Goal: Task Accomplishment & Management: Manage account settings

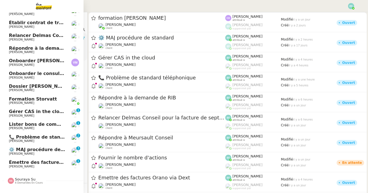
scroll to position [54, 0]
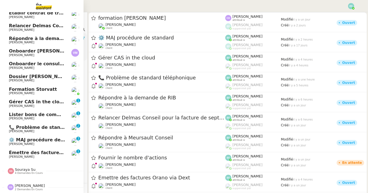
click at [44, 153] on span "Émettre des factures Orano via Dext" at bounding box center [55, 152] width 92 height 5
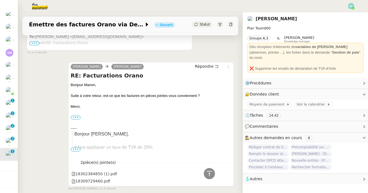
scroll to position [195, 0]
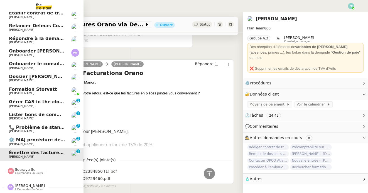
click at [19, 140] on span "⚙️ MAJ procédure de standard" at bounding box center [47, 139] width 76 height 5
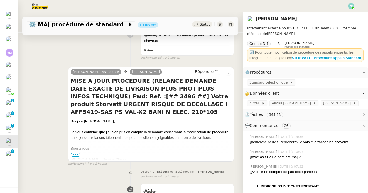
scroll to position [92, 0]
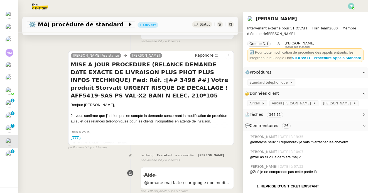
click at [77, 139] on span "•••" at bounding box center [76, 139] width 10 height 4
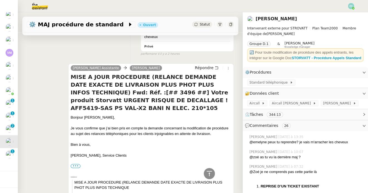
scroll to position [0, 0]
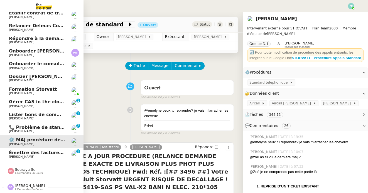
click at [23, 127] on span "📞 Problème de standard téléphonique" at bounding box center [58, 127] width 98 height 5
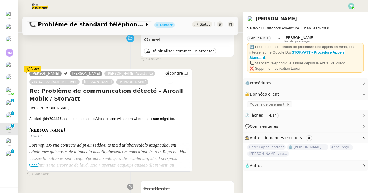
scroll to position [58, 0]
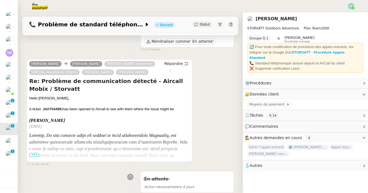
click at [34, 156] on span "•••" at bounding box center [34, 155] width 10 height 4
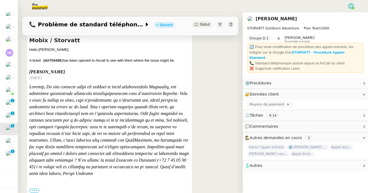
scroll to position [0, 0]
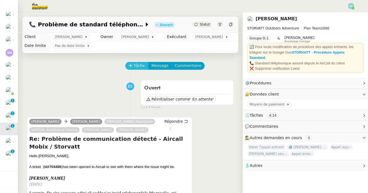
click at [136, 65] on span "Tâche" at bounding box center [139, 66] width 11 height 6
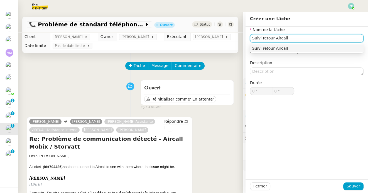
click at [285, 47] on div "Suivi retour Aircall" at bounding box center [306, 48] width 109 height 5
click at [271, 39] on input "Suivi retour Aircall" at bounding box center [307, 38] width 114 height 8
type input "Suivi échange Thomas / Aircall"
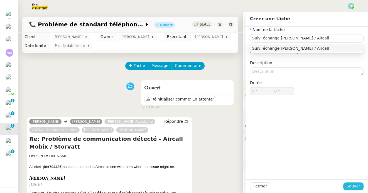
click at [351, 186] on span "Sauver" at bounding box center [353, 186] width 14 height 6
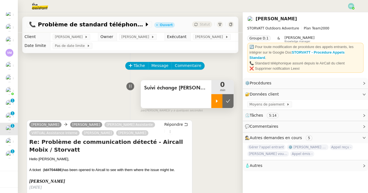
click at [217, 99] on icon at bounding box center [217, 101] width 4 height 4
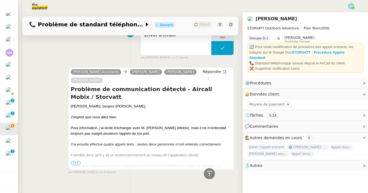
scroll to position [424, 0]
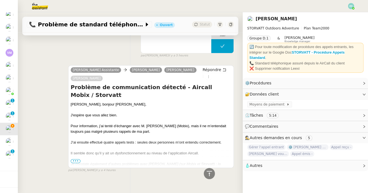
click at [77, 159] on span "•••" at bounding box center [76, 161] width 10 height 4
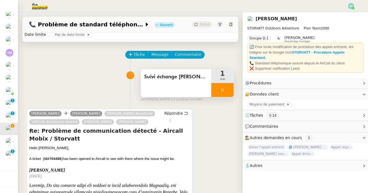
scroll to position [0, 0]
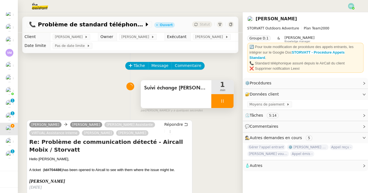
click at [226, 101] on div at bounding box center [222, 101] width 22 height 14
click at [226, 101] on icon at bounding box center [228, 101] width 4 height 4
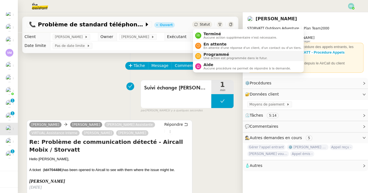
click at [207, 52] on span "Programmé" at bounding box center [235, 54] width 64 height 4
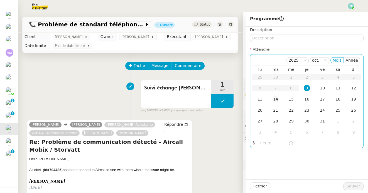
click at [277, 100] on div "14" at bounding box center [275, 99] width 6 height 6
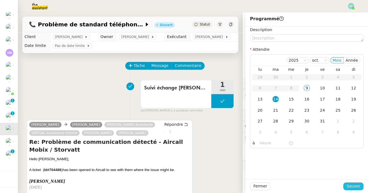
click at [353, 185] on span "Sauver" at bounding box center [353, 186] width 14 height 6
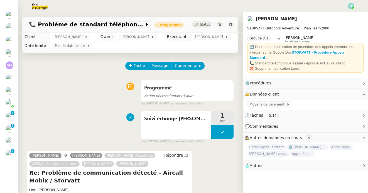
scroll to position [41, 0]
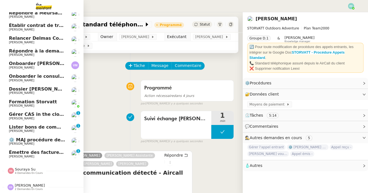
click at [14, 155] on span "[PERSON_NAME]" at bounding box center [21, 157] width 25 height 4
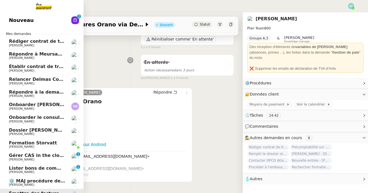
click at [36, 40] on span "Rédiger contrat de travail pour [PERSON_NAME]" at bounding box center [69, 41] width 121 height 5
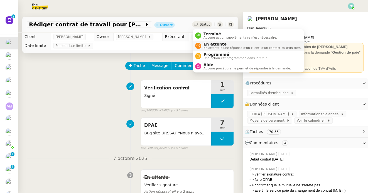
click at [202, 42] on div "En attente En attente d'une réponse d'un client, d'un contact ou d'un tiers." at bounding box center [251, 46] width 100 height 8
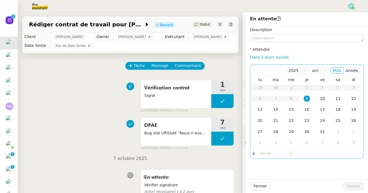
click at [320, 99] on div "10" at bounding box center [322, 99] width 6 height 6
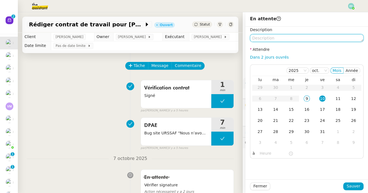
click at [301, 38] on textarea at bounding box center [307, 38] width 114 height 8
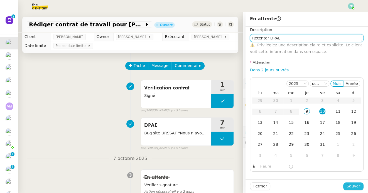
type textarea "Retenter DPAE"
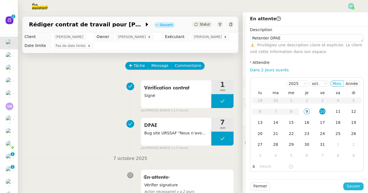
click at [355, 188] on span "Sauver" at bounding box center [353, 186] width 14 height 6
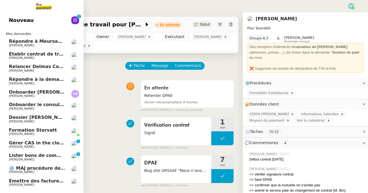
click at [29, 43] on span "Répondre à Meursault Conseil" at bounding box center [46, 41] width 75 height 5
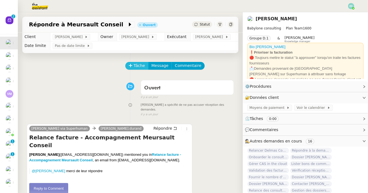
click at [128, 67] on button "Tâche" at bounding box center [136, 66] width 23 height 8
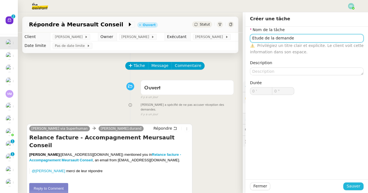
type input "Etude de la demande"
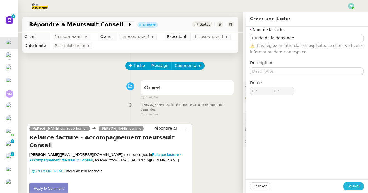
click at [354, 190] on span "Sauver" at bounding box center [353, 186] width 14 height 6
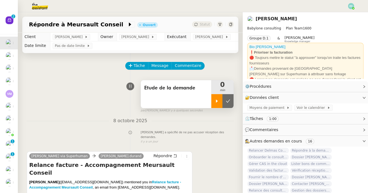
click at [216, 104] on div at bounding box center [216, 101] width 11 height 14
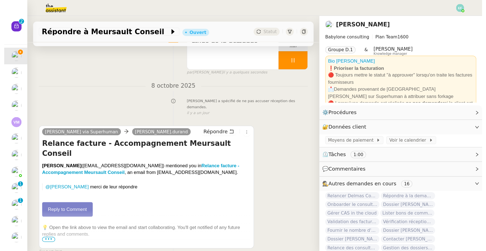
scroll to position [80, 0]
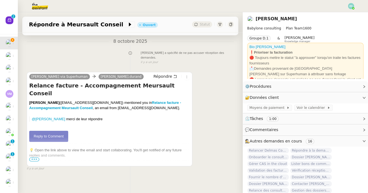
click at [58, 131] on link "Reply to Comment" at bounding box center [48, 136] width 39 height 11
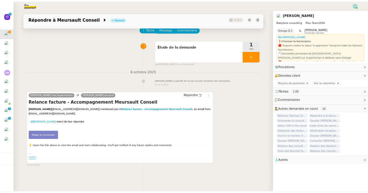
scroll to position [31, 0]
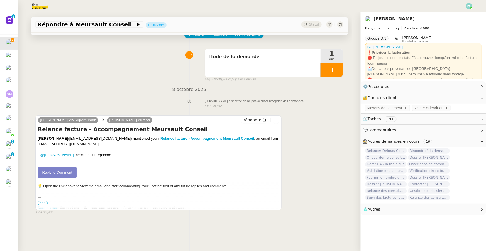
click at [58, 172] on link "Reply to Comment" at bounding box center [57, 172] width 39 height 11
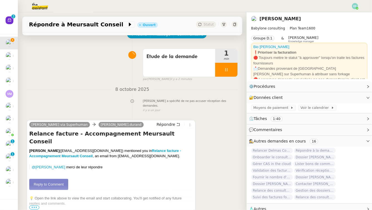
click at [55, 179] on link "Reply to Comment" at bounding box center [48, 184] width 39 height 11
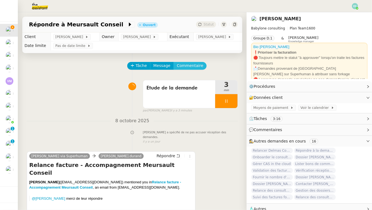
click at [196, 63] on span "Commentaire" at bounding box center [190, 66] width 26 height 6
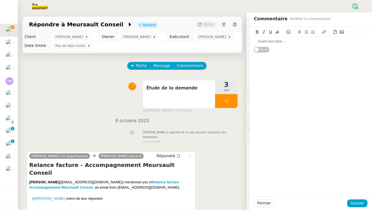
click at [285, 38] on div at bounding box center [311, 41] width 114 height 9
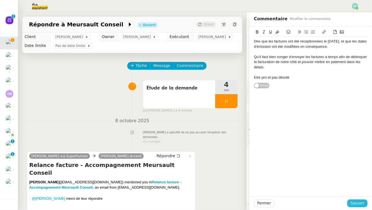
click at [359, 193] on span "Sauver" at bounding box center [357, 203] width 14 height 6
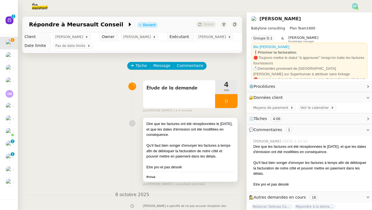
click at [186, 137] on div "Dire que les factures ont été réceptionnées le [DATE], et que les dates d'émiss…" at bounding box center [190, 129] width 88 height 16
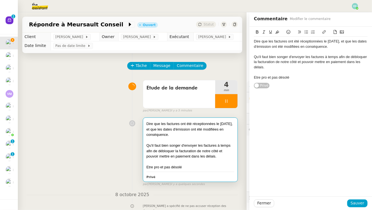
drag, startPoint x: 254, startPoint y: 41, endPoint x: 289, endPoint y: 75, distance: 48.8
click at [289, 75] on div "Dire que les factures ont été réceptionnées le 5 septembre, et que les dates d'…" at bounding box center [310, 58] width 122 height 62
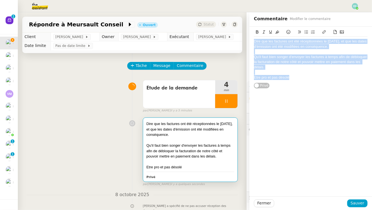
drag, startPoint x: 291, startPoint y: 78, endPoint x: 240, endPoint y: 41, distance: 63.0
click at [240, 41] on app-ticket "Répondre à Meursault Conseil Ouvert Statut Client Florent Seiler Owner Romane V…" at bounding box center [195, 111] width 354 height 198
copy div "Dire que les factures ont été réceptionnées le 5 septembre, et que les dates d'…"
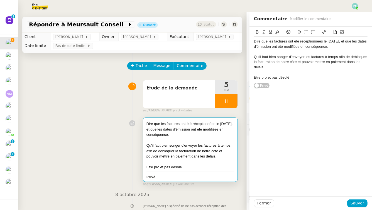
click at [113, 127] on div "Dire que les factures ont été réceptionnées le 5 septembre, et que les dates d'…" at bounding box center [132, 151] width 211 height 72
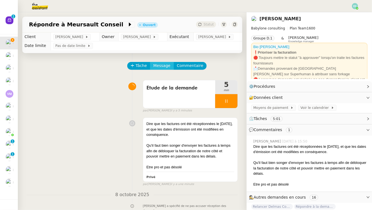
click at [164, 66] on span "Message" at bounding box center [161, 66] width 17 height 6
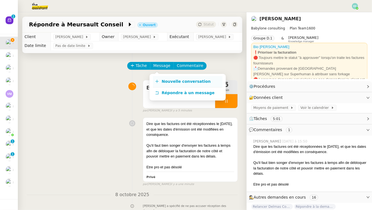
click at [166, 79] on span "Nouvelle conversation" at bounding box center [186, 81] width 49 height 4
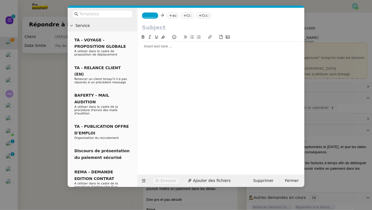
click at [161, 26] on input "text" at bounding box center [221, 27] width 158 height 8
paste input "Factures F000612 et F000611 – précisions sur les dates d’émission et réception …"
type input "Factures F000612 et F000611 – précisions sur les dates d’émission et réception …"
click at [212, 48] on div at bounding box center [221, 46] width 162 height 5
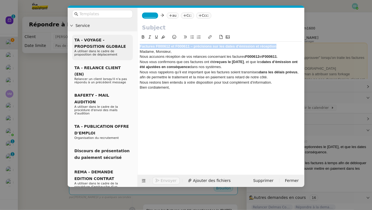
drag, startPoint x: 285, startPoint y: 46, endPoint x: 104, endPoint y: 44, distance: 180.9
click at [104, 44] on nz-layout "Service TA - VOYAGE - PROPOSITION GLOBALE A utiliser dans le cadre de propositi…" at bounding box center [186, 97] width 237 height 179
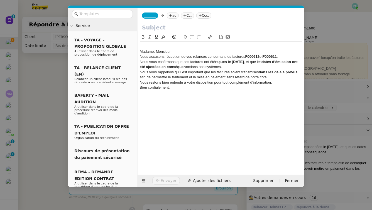
click at [149, 30] on input "text" at bounding box center [221, 27] width 158 height 8
paste input "Factures F000612 et F000611 – précisions sur les dates d’émission et réception"
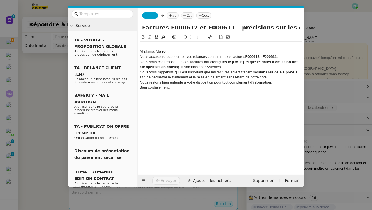
drag, startPoint x: 160, startPoint y: 28, endPoint x: 114, endPoint y: 22, distance: 46.6
click at [114, 22] on nz-layout "Service TA - VOYAGE - PROPOSITION GLOBALE A utiliser dans le cadre de propositi…" at bounding box center [186, 97] width 237 height 179
click at [161, 29] on input "Factures F000612 et F000611 – précisions sur les dates d’émission et réception" at bounding box center [221, 27] width 158 height 8
type input "Factures F000612 et F000611 – précisions sur les dates d’émission et réception"
click at [153, 14] on span "_______" at bounding box center [150, 16] width 12 height 4
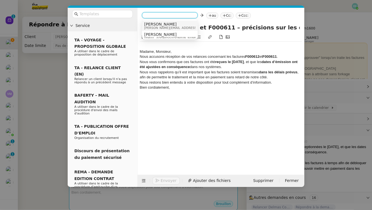
click at [170, 25] on span "[PERSON_NAME]" at bounding box center [183, 24] width 79 height 4
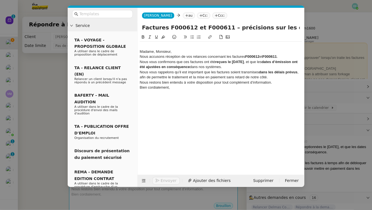
click at [141, 51] on div "Madame, Monsieur," at bounding box center [221, 51] width 162 height 5
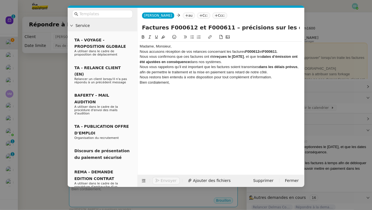
click at [34, 99] on nz-modal-container "Service TA - VOYAGE - PROPOSITION GLOBALE A utiliser dans le cadre de propositi…" at bounding box center [186, 105] width 372 height 210
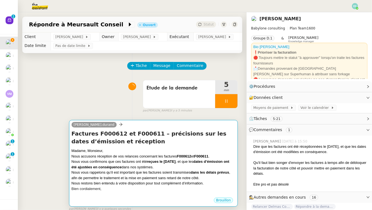
click at [159, 141] on h4 "Factures F000612 et F000611 – précisions sur les dates d’émission et réception" at bounding box center [154, 138] width 164 height 16
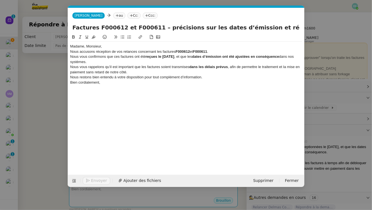
scroll to position [0, 12]
click at [132, 47] on div "Madame, Monsieur," at bounding box center [186, 46] width 232 height 5
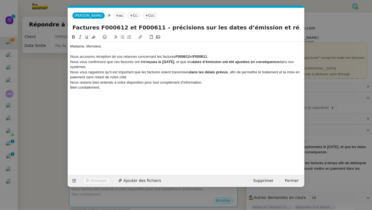
click at [217, 58] on div "Nous accusons réception de vos relances concernant les factures F000612 et F000…" at bounding box center [186, 56] width 232 height 5
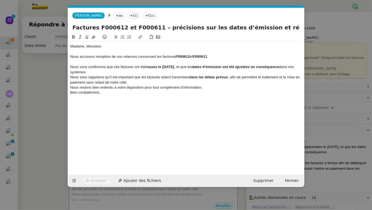
click at [116, 73] on div "Nous vous confirmons que ces factures ont été reçues le 5 septembre 2025 , et q…" at bounding box center [186, 70] width 232 height 10
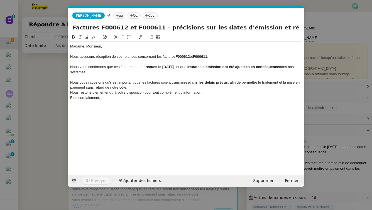
click at [131, 88] on div "Nous vous rappelons qu’il est important que les factures soient transmises dans…" at bounding box center [186, 85] width 232 height 10
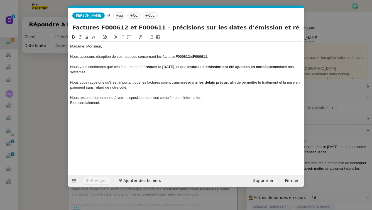
click at [210, 100] on div "Nous restons bien entendu à votre disposition pour tout complément d’informatio…" at bounding box center [186, 97] width 232 height 5
click at [217, 101] on div at bounding box center [186, 102] width 232 height 5
click at [210, 91] on div at bounding box center [186, 92] width 232 height 5
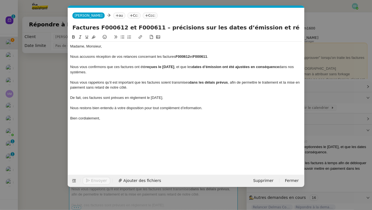
drag, startPoint x: 183, startPoint y: 99, endPoint x: 151, endPoint y: 97, distance: 32.6
click at [151, 97] on div "De fait, ces factures sont prévues en règlement le 31 octobre 2025." at bounding box center [186, 97] width 232 height 5
click at [73, 35] on icon at bounding box center [74, 37] width 4 height 4
click at [184, 98] on div "De fait, ces factures sont prévues en règlement le 31 octobre 2025." at bounding box center [186, 97] width 232 height 5
click at [119, 14] on nz-tag "au" at bounding box center [119, 16] width 12 height 6
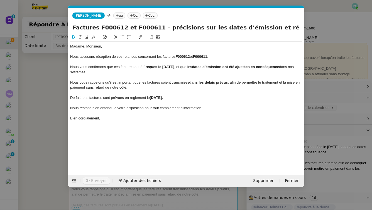
paste input "[EMAIL_ADDRESS][DOMAIN_NAME]"
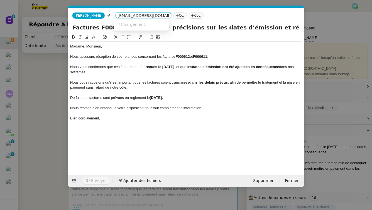
scroll to position [0, 10]
type input "[EMAIL_ADDRESS][DOMAIN_NAME]"
click at [145, 24] on span "[EMAIL_ADDRESS][DOMAIN_NAME]" at bounding box center [150, 24] width 68 height 4
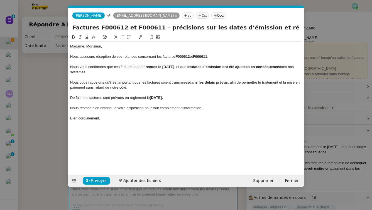
drag, startPoint x: 154, startPoint y: 28, endPoint x: 290, endPoint y: 30, distance: 136.1
click at [291, 30] on input "Factures F000612 et F000611 – précisions sur les dates d’émission et réception" at bounding box center [185, 27] width 227 height 8
drag, startPoint x: 290, startPoint y: 30, endPoint x: 160, endPoint y: 30, distance: 130.2
click at [160, 29] on input "Factures F000612 et F000611 – précisions sur les dates d’émission et réception" at bounding box center [185, 27] width 227 height 8
type input "Factures F000612 et F000611 – suite à votre relance"
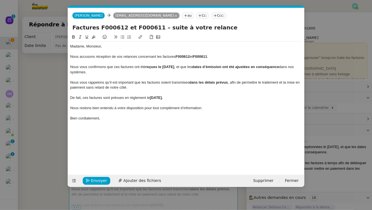
click at [202, 18] on nz-tag "Cc:" at bounding box center [202, 16] width 13 height 6
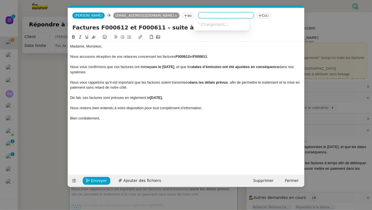
paste input "dominique.perez@meursault-conseil.net"
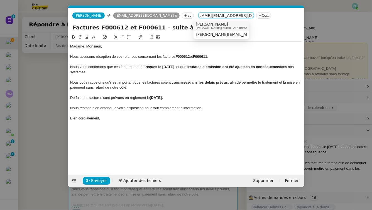
type input "dominique.perez@meursault-conseil.net"
click at [227, 24] on span "[PERSON_NAME]" at bounding box center [235, 24] width 79 height 4
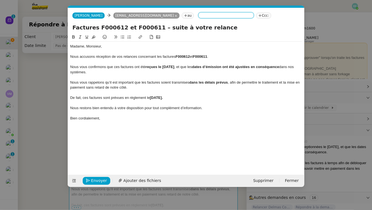
scroll to position [0, 0]
click at [243, 16] on icon at bounding box center [244, 15] width 3 height 3
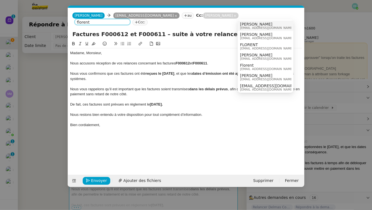
click at [264, 26] on span "[PERSON_NAME]" at bounding box center [266, 24] width 53 height 4
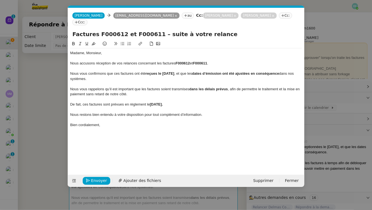
click at [279, 15] on nz-tag "Cc:" at bounding box center [285, 16] width 13 height 6
paste input "facturation@babyloneconsulting.fr"
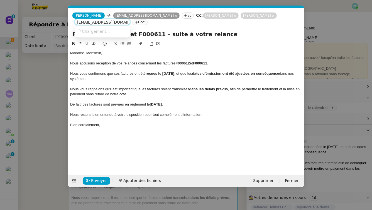
scroll to position [0, 11]
type input "facturation@babyloneconsulting.fr"
click at [114, 31] on span "Facturation Babylone Consulting" at bounding box center [108, 31] width 63 height 4
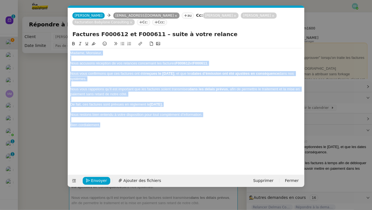
drag, startPoint x: 109, startPoint y: 129, endPoint x: 72, endPoint y: 45, distance: 91.5
click at [72, 45] on div "Madame, Monsieur, Nous accusons réception de vos relances concernant les factur…" at bounding box center [186, 85] width 232 height 89
copy div "Madame, Monsieur, Nous accusons réception de vos relances concernant les factur…"
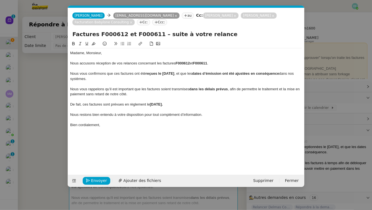
click at [107, 126] on div "Bien cordialement," at bounding box center [186, 125] width 232 height 5
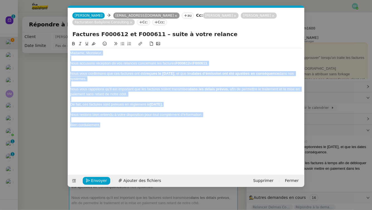
drag, startPoint x: 113, startPoint y: 127, endPoint x: 66, endPoint y: 14, distance: 122.6
click at [66, 14] on nz-modal-container "Service TA - VOYAGE - PROPOSITION GLOBALE A utiliser dans le cadre de propositi…" at bounding box center [186, 105] width 372 height 210
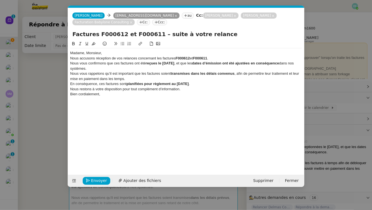
click at [108, 53] on div "Madame, Monsieur," at bounding box center [186, 53] width 232 height 5
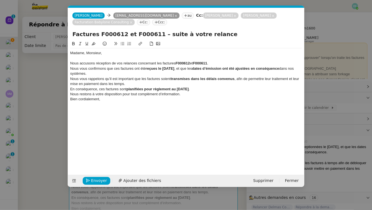
click at [223, 64] on div "Nous accusons réception de vos relances concernant les factures F000612 et F000…" at bounding box center [186, 63] width 232 height 5
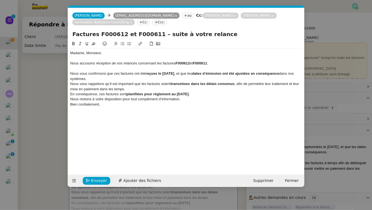
click at [156, 80] on div "Nous vous confirmons que ces factures ont été reçues le 5 septembre 2025 , et q…" at bounding box center [186, 76] width 232 height 10
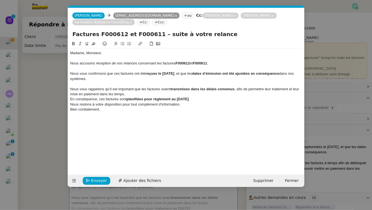
click at [143, 96] on div "Nous vous rappelons qu’il est important que les factures soient transmises dans…" at bounding box center [186, 92] width 232 height 10
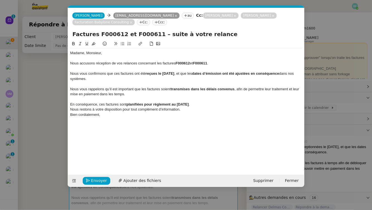
click at [208, 105] on div "En conséquence, ces factures sont planifiées pour règlement au 31 octobre 2025 ." at bounding box center [186, 104] width 232 height 5
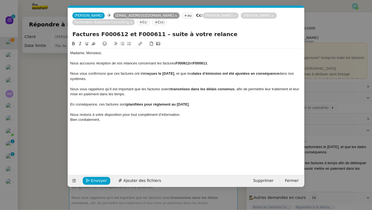
click at [193, 115] on div "Nous restons à votre disposition pour tout complément d’information." at bounding box center [186, 114] width 232 height 5
click at [73, 66] on div "Nous accusons réception de vos relances concernant les factures F000612 et F000…" at bounding box center [186, 63] width 232 height 5
drag, startPoint x: 120, startPoint y: 74, endPoint x: 68, endPoint y: 73, distance: 52.6
click at [68, 73] on nz-spin "Madame, Monsieur, J'accuse réception de vos relances concernant les factures F0…" at bounding box center [186, 105] width 236 height 128
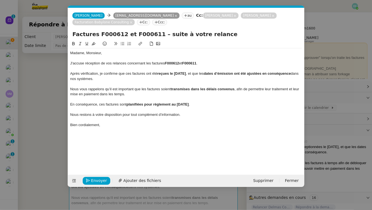
click at [137, 80] on div "Après vérification, je confirme que ces factures ont été reçues le 5 septembre …" at bounding box center [186, 76] width 232 height 10
click at [132, 95] on div "Nous vous rappelons qu’il est important que les factures soient transmises dans…" at bounding box center [186, 92] width 232 height 10
click at [117, 127] on div "Bien cordialement," at bounding box center [186, 125] width 232 height 5
click at [76, 115] on div "Nous restons à votre disposition pour tout complément d’information." at bounding box center [186, 114] width 232 height 5
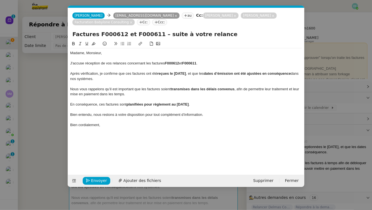
click at [112, 126] on div "Bien cordialement," at bounding box center [186, 125] width 232 height 5
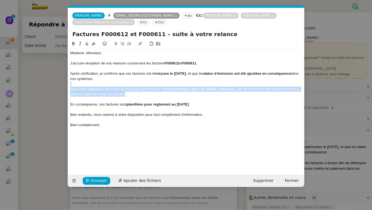
drag, startPoint x: 136, startPoint y: 95, endPoint x: 67, endPoint y: 86, distance: 68.8
click at [68, 86] on form "Claudine Durand Claudine Durand rh-compta@meursault-conseil.net rh-compta@meurs…" at bounding box center [186, 97] width 237 height 179
click at [80, 43] on icon at bounding box center [80, 43] width 3 height 3
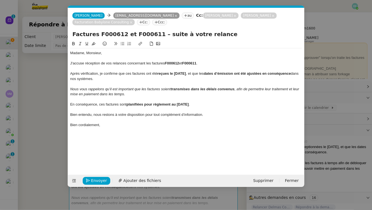
click at [113, 106] on div "En conséquence, ces factures sont planifiées pour règlement au 31 octobre 2025 ." at bounding box center [186, 104] width 232 height 5
click at [140, 109] on div at bounding box center [186, 109] width 232 height 5
click at [125, 125] on div "Bien cordialement," at bounding box center [186, 125] width 232 height 5
click at [99, 182] on span "Envoyer" at bounding box center [99, 181] width 16 height 6
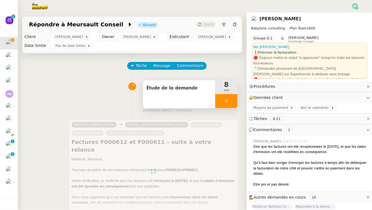
click at [196, 86] on span "Etude de la demande" at bounding box center [178, 88] width 65 height 8
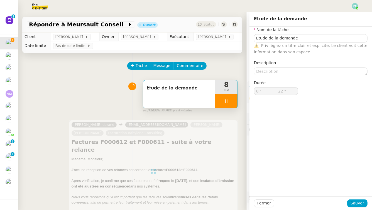
type input "23 ""
click at [321, 36] on input "Etude de la demande" at bounding box center [311, 38] width 114 height 8
type input "Etude de la demande"
type input "24 ""
type input "Etude de la demande"
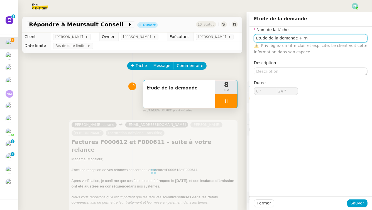
type input "8 '"
type input "24 ""
type input "Etude de la demanb"
type input "25 ""
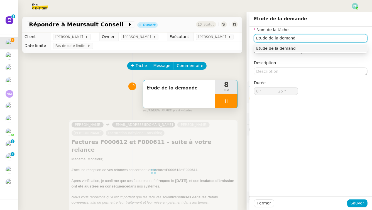
type input "Etude de la demande"
type input "26 ""
type input "Etude de la demande + vérifi"
type input "27 ""
type input "Etude de la demande + vérification P"
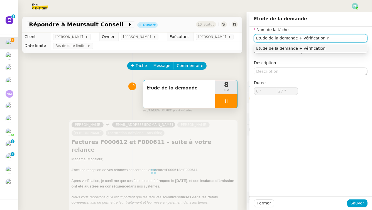
type input "28 ""
type input "Etude de la demande + vérification Pennylane +"
type input "29 ""
type input "Etude de la demande + vérification Pennylane + envoi d'e"
type input "30 ""
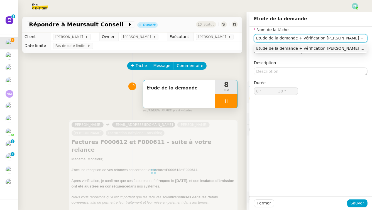
type input "Etude de la demande + vérification [PERSON_NAME] + envoi d'email"
type input "31 ""
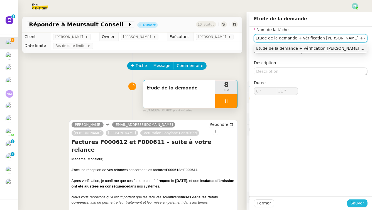
type input "Etude de la demande"
type input "8 '"
type input "31 ""
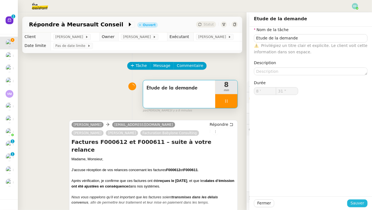
type input "Etude de la demande"
type input "8 '"
type input "31 ""
click at [359, 193] on span "Sauver" at bounding box center [357, 203] width 14 height 6
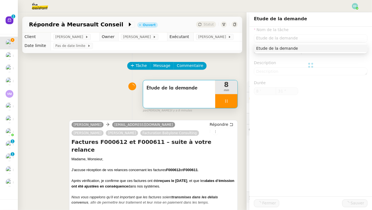
type input "Etude de la demande"
type input "8 '"
type input "31 ""
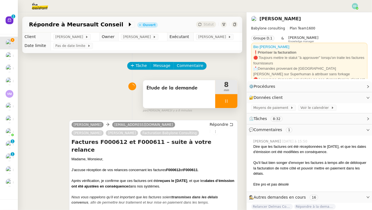
click at [201, 92] on span "Etude de la demande" at bounding box center [178, 88] width 65 height 8
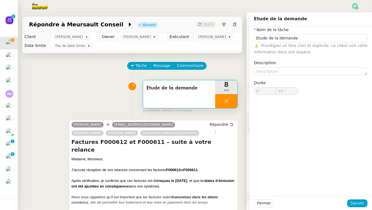
click at [231, 98] on div at bounding box center [226, 101] width 22 height 14
click at [231, 98] on button at bounding box center [231, 101] width 11 height 14
type input "Etude de la demande"
type input "8 '"
type input "34 ""
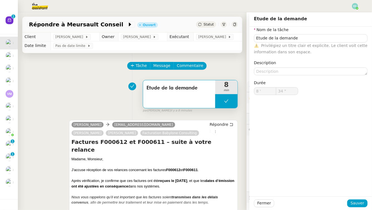
type input "Etude de la demande"
type input "8 '"
type input "34 ""
type input "Etude de la demande"
type input "8 '"
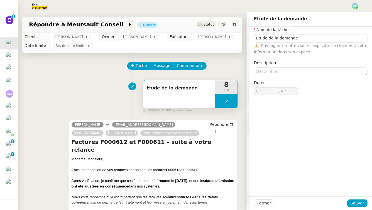
type input "34 ""
type input "Etude de la demande"
type input "8 '"
type input "34 ""
click at [302, 40] on input "Etude de la demande" at bounding box center [311, 38] width 114 height 8
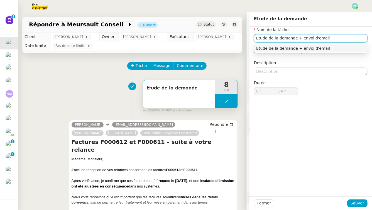
click at [299, 37] on input "Etude de la demande + envoi d'email" at bounding box center [311, 38] width 114 height 8
type input "Etude de la demande + vérification [PERSON_NAME] + envoi d'email"
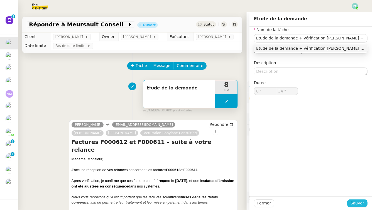
click at [355, 193] on span "Sauver" at bounding box center [357, 203] width 14 height 6
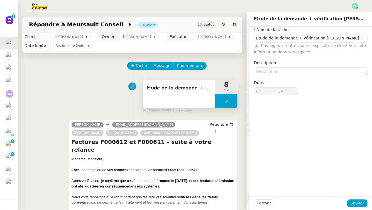
click at [223, 99] on button at bounding box center [226, 101] width 22 height 14
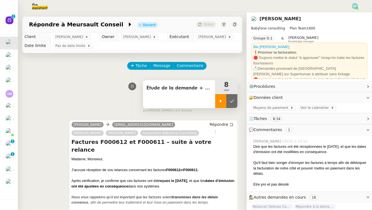
click at [220, 99] on div at bounding box center [220, 101] width 11 height 14
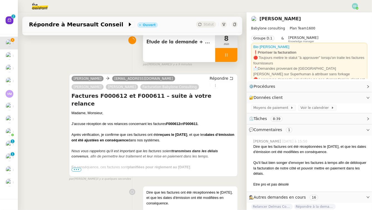
scroll to position [39, 0]
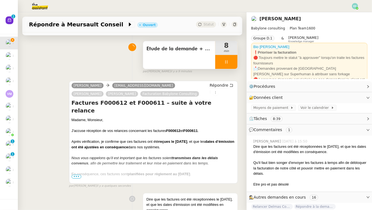
click at [232, 64] on div at bounding box center [226, 62] width 22 height 14
click at [233, 64] on button at bounding box center [231, 62] width 11 height 14
click at [78, 177] on span "•••" at bounding box center [77, 177] width 10 height 4
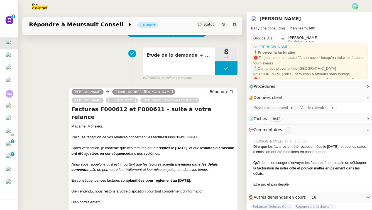
scroll to position [0, 0]
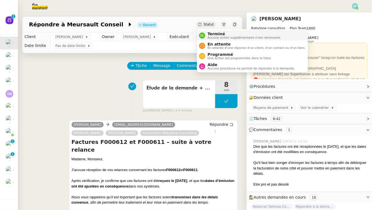
click at [219, 35] on span "Terminé" at bounding box center [243, 34] width 73 height 4
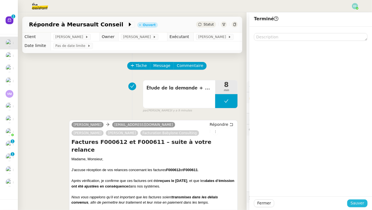
click at [358, 193] on span "Sauver" at bounding box center [357, 203] width 14 height 6
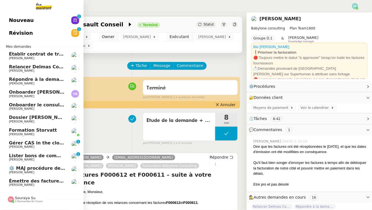
click at [44, 69] on span "Relancer Delmas Conseil pour la facture de septembre" at bounding box center [77, 66] width 137 height 5
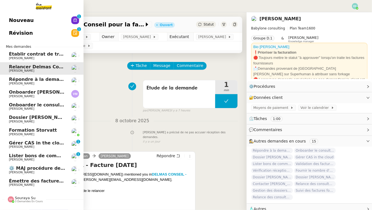
click at [45, 53] on span "Établir contrat de travail pour [PERSON_NAME]" at bounding box center [68, 53] width 118 height 5
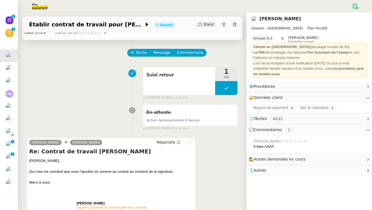
scroll to position [13, 0]
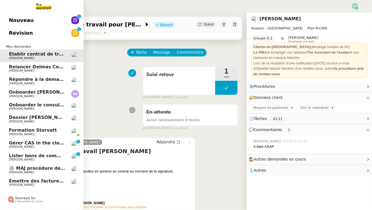
click at [50, 145] on span "Gérer CAS in the cloud" at bounding box center [37, 143] width 57 height 5
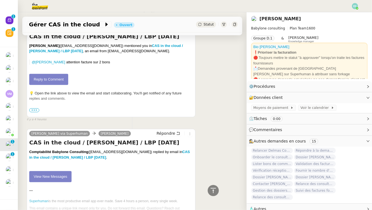
scroll to position [148, 0]
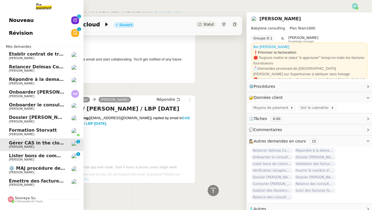
click at [6, 161] on link "Lister bons de commande manquants à Vincent Florent Seiler 0 1 2 3 4 5 6 7 8 9" at bounding box center [41, 157] width 83 height 13
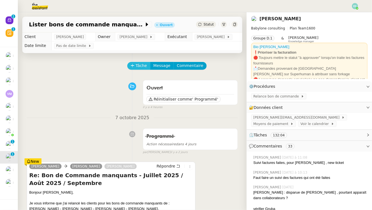
click at [142, 68] on span "Tâche" at bounding box center [141, 66] width 11 height 6
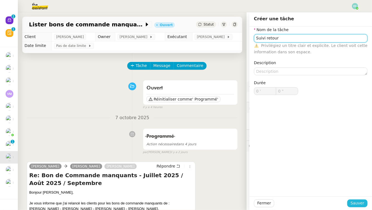
type input "Suivi retour"
click at [362, 193] on span "Sauver" at bounding box center [357, 203] width 14 height 6
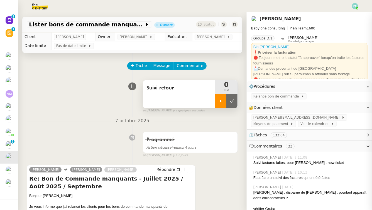
click at [218, 99] on div at bounding box center [220, 101] width 11 height 14
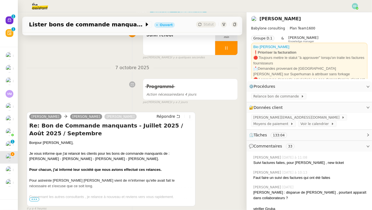
scroll to position [56, 0]
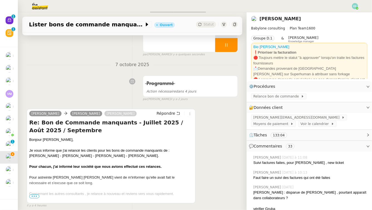
click at [35, 193] on span "•••" at bounding box center [34, 197] width 10 height 4
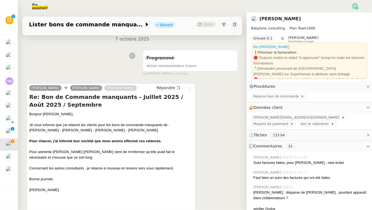
scroll to position [0, 0]
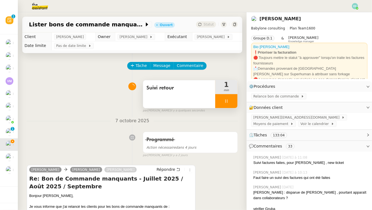
click at [232, 98] on div at bounding box center [226, 101] width 22 height 14
click at [232, 98] on button at bounding box center [231, 101] width 11 height 14
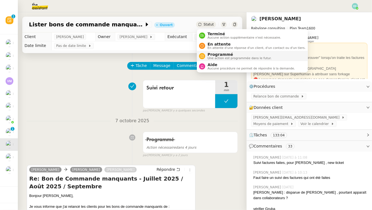
click at [214, 56] on span "Programmé" at bounding box center [239, 54] width 64 height 4
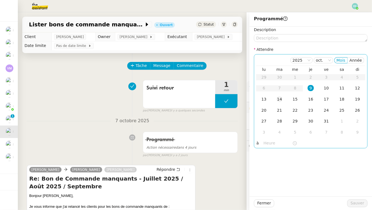
click at [281, 100] on div "14" at bounding box center [279, 99] width 6 height 6
click at [296, 101] on div "15" at bounding box center [295, 99] width 6 height 6
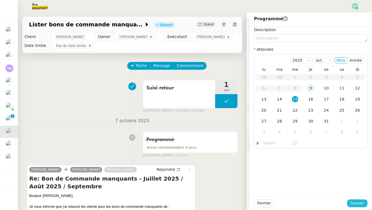
click at [354, 193] on span "Sauver" at bounding box center [357, 203] width 14 height 6
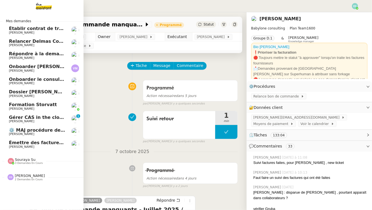
click at [13, 120] on span "Gérer CAS in the cloud" at bounding box center [37, 117] width 57 height 5
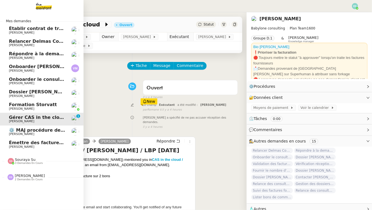
click at [18, 129] on span "⚙️ MAJ procédure de standard" at bounding box center [47, 130] width 76 height 5
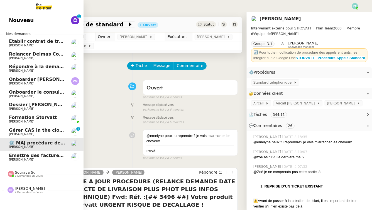
click at [23, 45] on span "[PERSON_NAME]" at bounding box center [21, 46] width 25 height 4
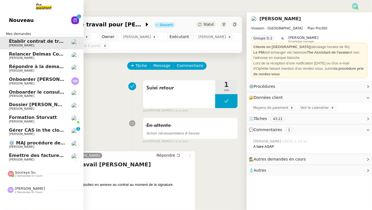
click at [11, 133] on span "[PERSON_NAME]" at bounding box center [21, 134] width 25 height 4
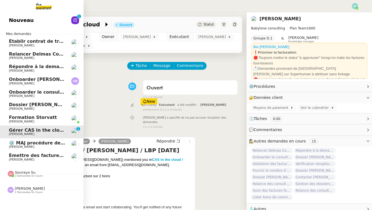
click at [17, 44] on span "[PERSON_NAME]" at bounding box center [21, 46] width 25 height 4
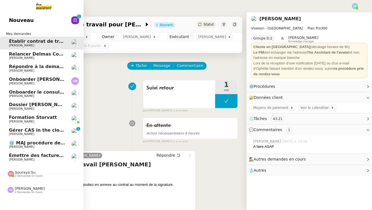
click at [19, 58] on span "[PERSON_NAME]" at bounding box center [21, 58] width 25 height 4
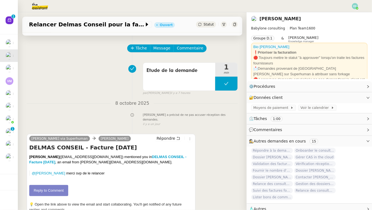
scroll to position [23, 0]
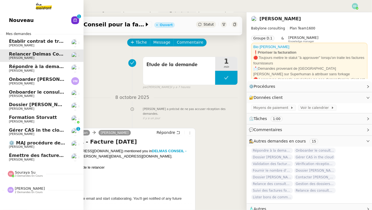
click at [23, 71] on span "[PERSON_NAME]" at bounding box center [21, 71] width 25 height 4
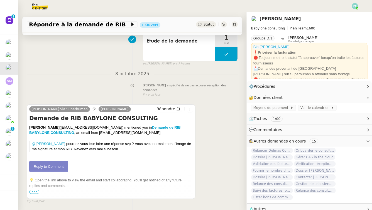
scroll to position [51, 0]
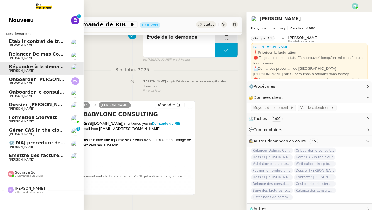
click at [23, 96] on span "[PERSON_NAME]" at bounding box center [21, 96] width 25 height 4
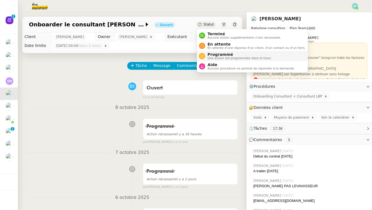
click at [212, 55] on span "Programmé" at bounding box center [239, 54] width 64 height 4
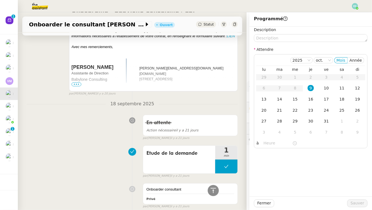
scroll to position [2585, 0]
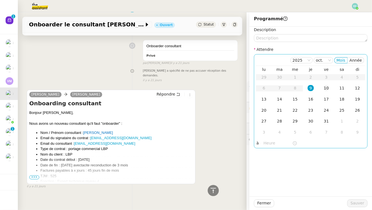
click at [326, 89] on div "10" at bounding box center [326, 88] width 6 height 6
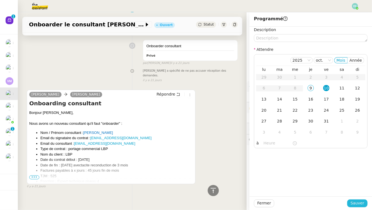
click at [360, 193] on span "Sauver" at bounding box center [357, 203] width 14 height 6
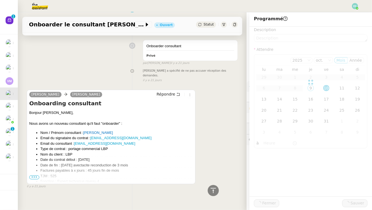
scroll to position [2591, 0]
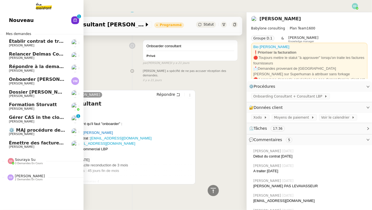
click at [26, 93] on span "Dossier [PERSON_NAME]" at bounding box center [40, 92] width 62 height 5
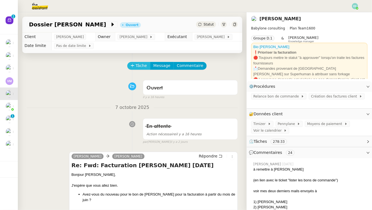
click at [139, 65] on span "Tâche" at bounding box center [141, 66] width 11 height 6
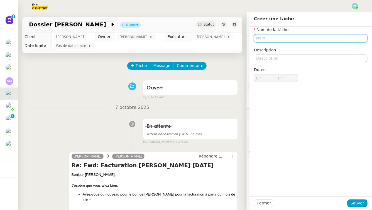
click at [275, 36] on input "text" at bounding box center [311, 38] width 114 height 8
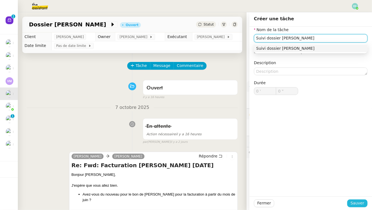
type input "Suivi dossier Mohamed Taohid"
click at [359, 193] on span "Sauver" at bounding box center [357, 203] width 14 height 6
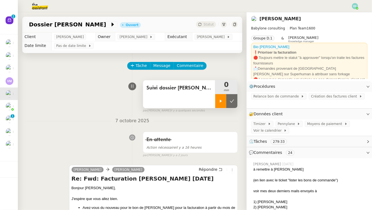
click at [220, 102] on icon at bounding box center [221, 101] width 2 height 3
drag, startPoint x: 38, startPoint y: 7, endPoint x: 38, endPoint y: 11, distance: 3.9
click at [38, 7] on img at bounding box center [35, 6] width 43 height 12
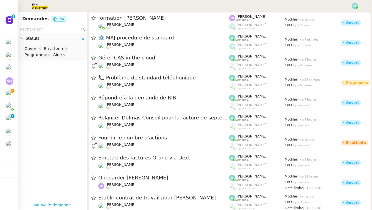
click at [40, 30] on input "text" at bounding box center [50, 29] width 60 height 6
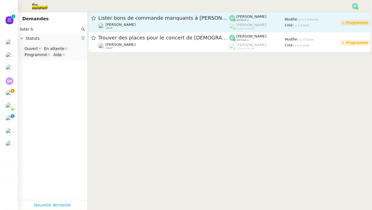
type input "lister b"
click at [155, 23] on div "[PERSON_NAME] client" at bounding box center [163, 26] width 131 height 7
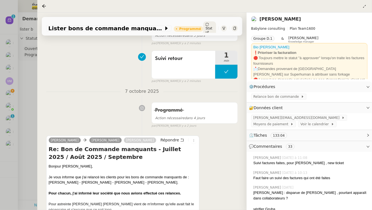
scroll to position [125, 0]
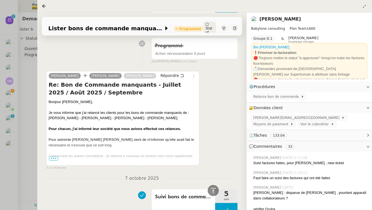
click at [54, 159] on span "•••" at bounding box center [54, 159] width 10 height 4
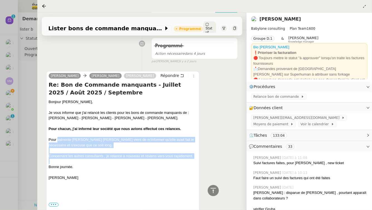
drag, startPoint x: 57, startPoint y: 138, endPoint x: 62, endPoint y: 159, distance: 21.9
click at [62, 159] on div "Bonjour Claudine, Je vous informe que j'ai relancé les clients pour les bons de…" at bounding box center [123, 145] width 148 height 92
click at [62, 159] on div at bounding box center [123, 162] width 148 height 6
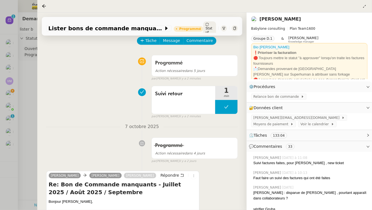
scroll to position [0, 0]
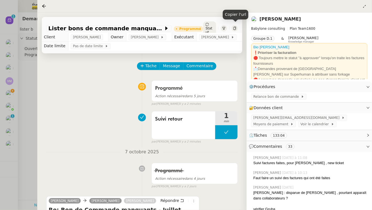
click at [237, 26] on div at bounding box center [235, 28] width 6 height 6
click at [21, 65] on div at bounding box center [186, 105] width 372 height 210
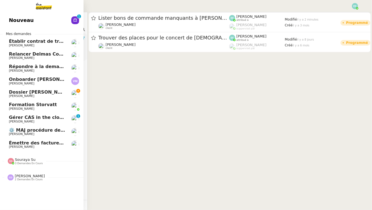
click at [13, 93] on span "Dossier [PERSON_NAME]" at bounding box center [40, 92] width 62 height 5
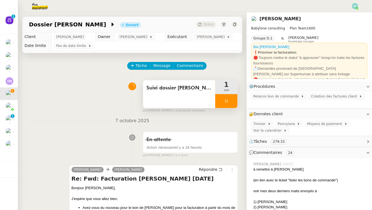
click at [225, 102] on icon at bounding box center [226, 101] width 4 height 4
click at [223, 98] on div at bounding box center [220, 101] width 11 height 14
click at [36, 5] on img at bounding box center [35, 6] width 43 height 12
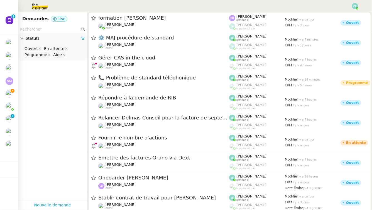
click at [44, 28] on input "text" at bounding box center [50, 29] width 60 height 6
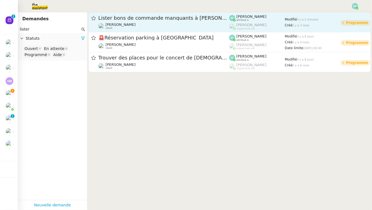
type input "lister"
click at [139, 22] on div "Lister bons de commande manquants à Vincent Florent Seiler client" at bounding box center [163, 22] width 131 height 15
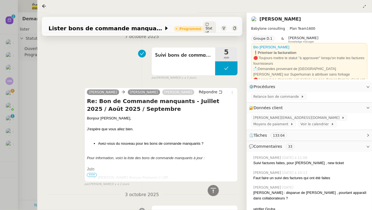
scroll to position [253, 0]
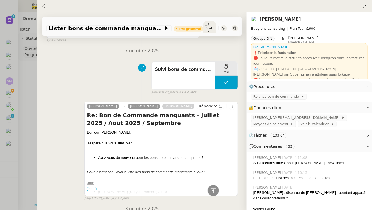
click at [94, 190] on span "•••" at bounding box center [92, 190] width 10 height 4
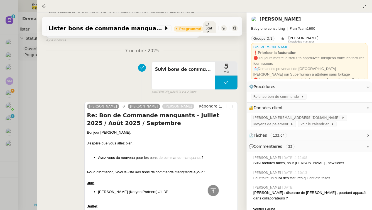
click at [20, 106] on div at bounding box center [186, 105] width 372 height 210
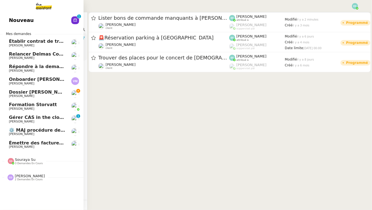
click at [9, 93] on span "Dossier [PERSON_NAME]" at bounding box center [40, 92] width 62 height 5
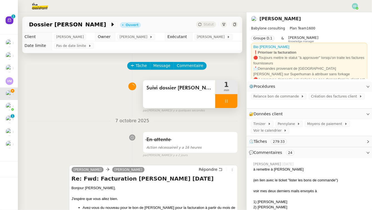
click at [222, 96] on div at bounding box center [226, 101] width 22 height 14
click at [228, 98] on button at bounding box center [231, 101] width 11 height 14
click at [191, 97] on div "Suivi dossier Mohamed Taohid" at bounding box center [179, 94] width 72 height 28
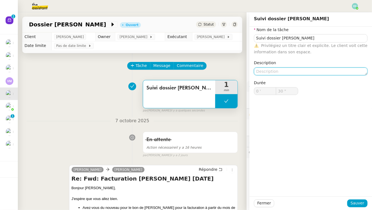
click at [284, 74] on textarea at bounding box center [311, 72] width 114 height 8
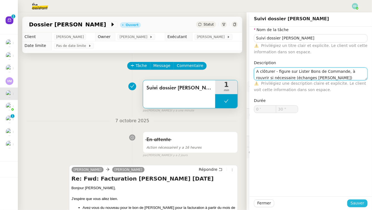
type textarea "A clôturer - figure sur Lister Bons de Commande, à rouvrir si nécessaire (échan…"
click at [357, 193] on button "Sauver" at bounding box center [357, 204] width 20 height 8
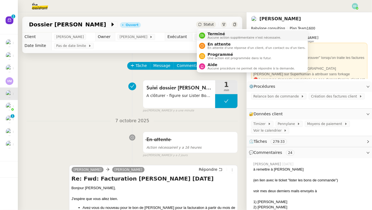
click at [213, 36] on span "Terminé" at bounding box center [243, 34] width 73 height 4
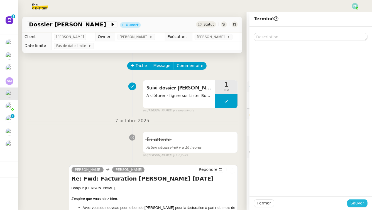
click at [357, 193] on span "Sauver" at bounding box center [357, 203] width 14 height 6
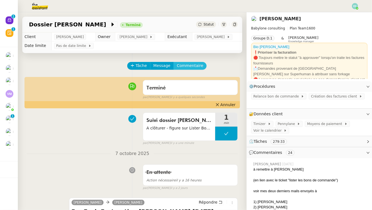
click at [188, 64] on span "Commentaire" at bounding box center [190, 66] width 26 height 6
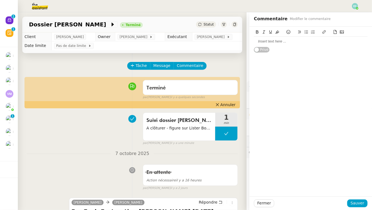
click at [276, 44] on div at bounding box center [311, 41] width 114 height 9
click at [357, 193] on span "Sauver" at bounding box center [357, 203] width 14 height 6
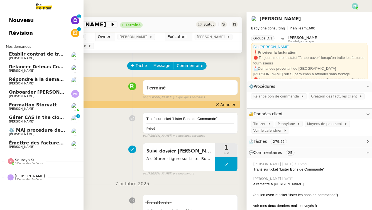
click at [23, 95] on span "[PERSON_NAME]" at bounding box center [21, 97] width 25 height 4
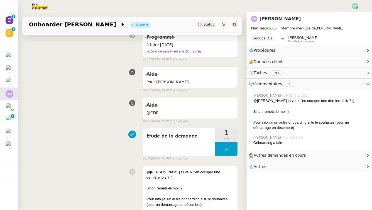
scroll to position [109, 0]
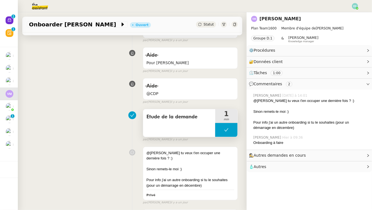
click at [221, 126] on button at bounding box center [226, 130] width 22 height 14
click at [220, 127] on div at bounding box center [220, 130] width 11 height 14
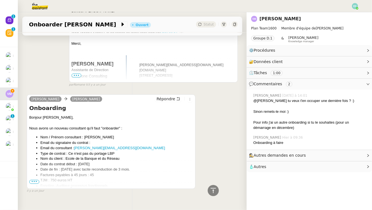
scroll to position [368, 0]
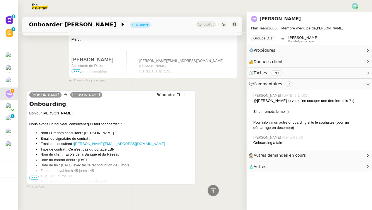
click at [36, 176] on span "•••" at bounding box center [34, 178] width 10 height 4
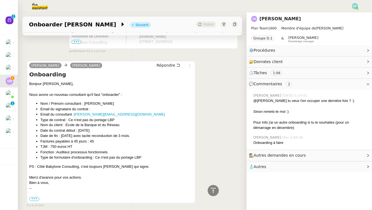
scroll to position [387, 0]
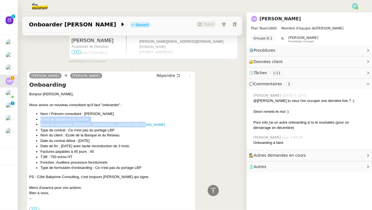
drag, startPoint x: 139, startPoint y: 116, endPoint x: 130, endPoint y: 117, distance: 8.4
click at [130, 117] on ul "Nom / Prénom consultant : Alain Dufour Email du signataire du contrat : Email d…" at bounding box center [111, 141] width 164 height 60
click at [140, 122] on li "Email du consultant : alain.dufour.adconseil@gmail.com" at bounding box center [116, 125] width 153 height 6
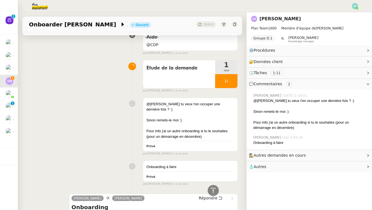
scroll to position [0, 0]
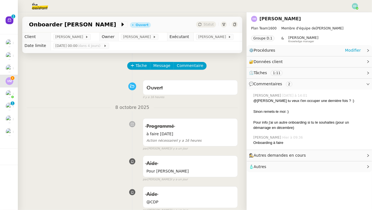
click at [335, 53] on div "⚙️ Procédures Modifier" at bounding box center [305, 50] width 112 height 6
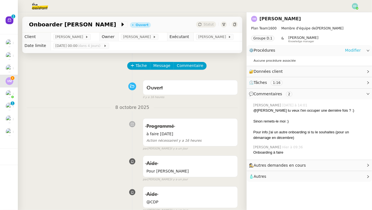
click at [350, 51] on link "Modifier" at bounding box center [353, 50] width 16 height 6
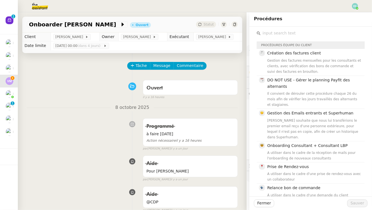
click at [113, 89] on div "Ouvert false il y a 16 heures" at bounding box center [132, 89] width 211 height 22
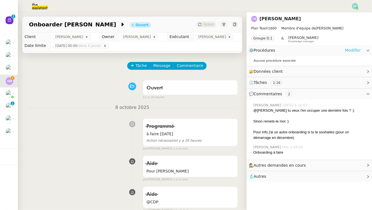
click at [358, 51] on link "Modifier" at bounding box center [353, 50] width 16 height 6
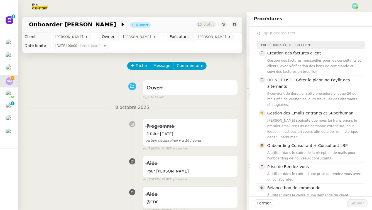
click at [308, 35] on input "text" at bounding box center [312, 33] width 104 height 8
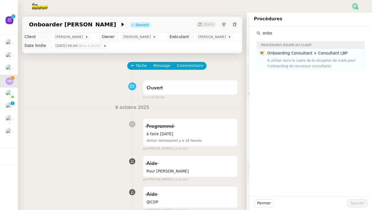
type input "onbo"
click at [304, 54] on span "Onboarding Consultant + Consultant LBP" at bounding box center [307, 53] width 80 height 4
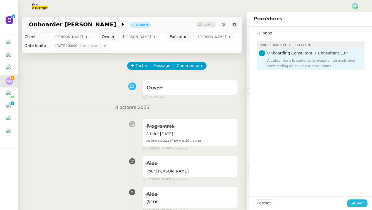
click at [355, 193] on span "Sauver" at bounding box center [357, 203] width 14 height 6
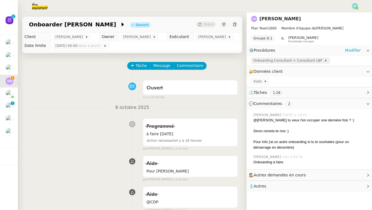
click at [294, 60] on span "Onboarding Consultant + Consultant LBP" at bounding box center [288, 61] width 71 height 6
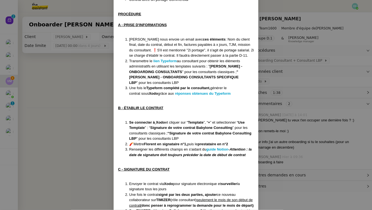
scroll to position [110, 0]
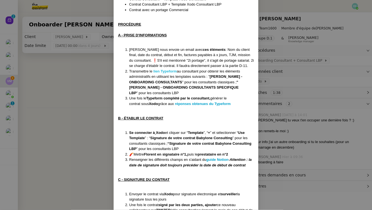
click at [171, 73] on strong "lien Typeform" at bounding box center [164, 71] width 23 height 4
click at [61, 97] on nz-modal-container "Crée le 20/05/2024 MAJ le 05/06/2025 Contexte : Le client souhaite que nous dér…" at bounding box center [186, 105] width 372 height 210
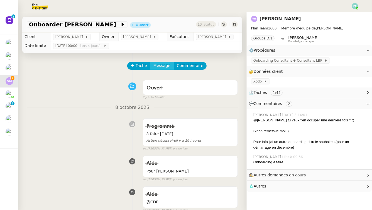
click at [162, 64] on span "Message" at bounding box center [161, 66] width 17 height 6
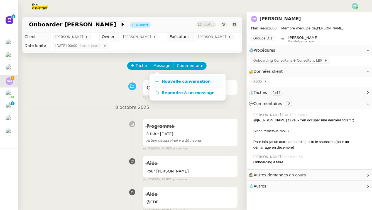
click at [163, 78] on link "Nouvelle conversation" at bounding box center [188, 81] width 70 height 11
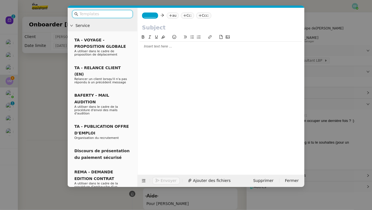
click at [121, 15] on input "text" at bounding box center [104, 14] width 50 height 6
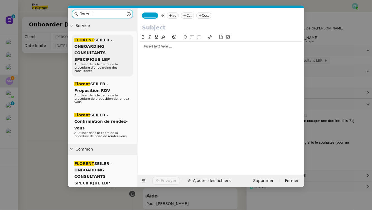
type input "florent"
click at [106, 62] on div "FLORENT SEILER - ONBOARDING CONSULTANTS SPECIFIQUE LBP A utiliser dans le cadre…" at bounding box center [102, 56] width 61 height 42
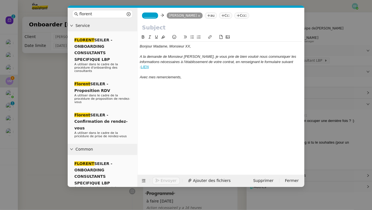
click at [47, 76] on nz-modal-container "florent Service FLORENT SEILER - ONBOARDING CONSULTANTS SPECIFIQUE LBP A utilis…" at bounding box center [186, 105] width 372 height 210
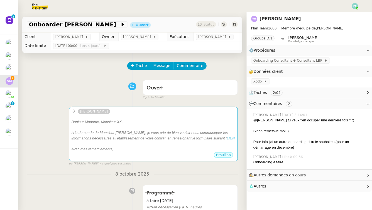
scroll to position [147, 0]
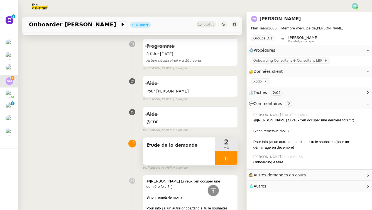
click at [233, 163] on div at bounding box center [226, 159] width 22 height 14
click at [233, 161] on icon at bounding box center [232, 158] width 4 height 4
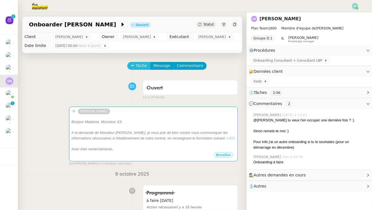
click at [135, 66] on button "Tâche" at bounding box center [138, 66] width 23 height 8
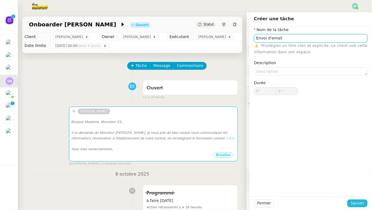
type input "Envoi d'email"
click at [357, 193] on span "Sauver" at bounding box center [357, 203] width 14 height 6
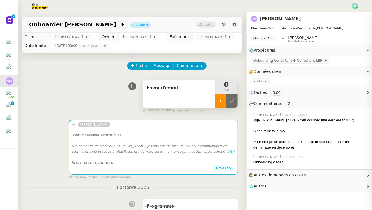
click at [224, 97] on div at bounding box center [220, 101] width 11 height 14
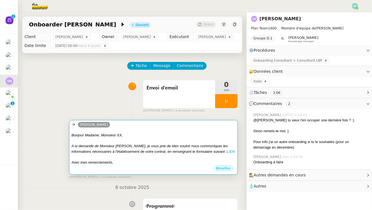
click at [206, 138] on div "Bonjour Madame, Monsieur XX," at bounding box center [154, 136] width 164 height 6
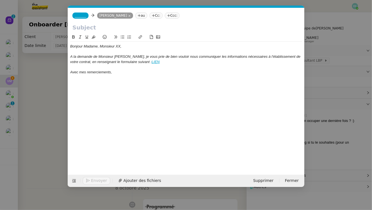
scroll to position [0, 23]
click at [86, 17] on span "_______" at bounding box center [81, 16] width 12 height 4
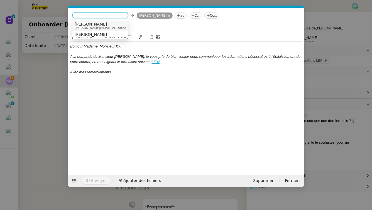
click at [102, 25] on span "[PERSON_NAME]" at bounding box center [114, 24] width 79 height 4
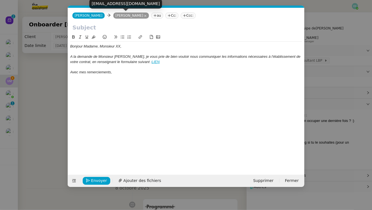
click at [144, 16] on icon at bounding box center [145, 16] width 2 height 2
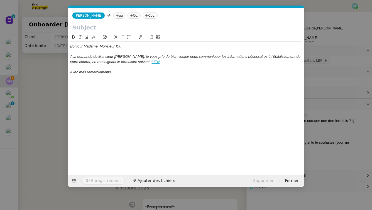
click at [93, 28] on input "text" at bounding box center [185, 27] width 227 height 8
type input "o"
type input "Onboarding"
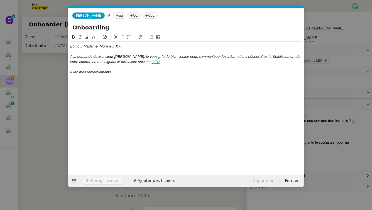
click at [40, 89] on nz-modal-container "florent Service FLORENT SEILER - ONBOARDING CONSULTANTS SPECIFIQUE LBP A utilis…" at bounding box center [186, 105] width 372 height 210
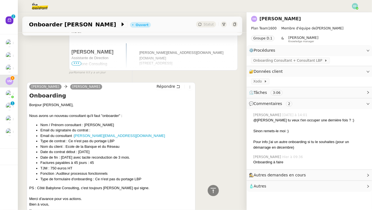
scroll to position [469, 0]
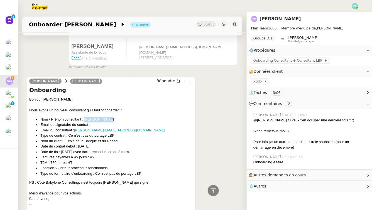
drag, startPoint x: 106, startPoint y: 120, endPoint x: 85, endPoint y: 120, distance: 21.4
click at [85, 120] on li "Nom / Prénom consultant : Alain Dufour" at bounding box center [116, 120] width 153 height 6
copy li "Alain Dufour"
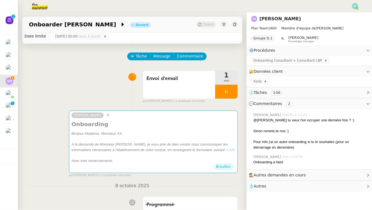
scroll to position [0, 0]
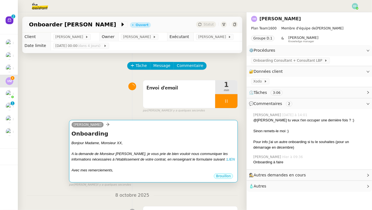
click at [129, 130] on div "[PERSON_NAME]" at bounding box center [154, 126] width 164 height 8
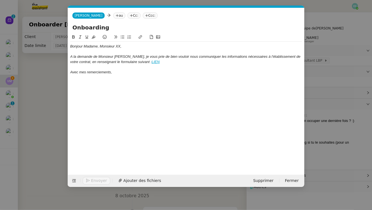
scroll to position [0, 23]
click at [115, 29] on input "Onboarding" at bounding box center [185, 27] width 227 height 8
paste input "Alain Dufour"
type input "Onboarding Alain Dufour"
click at [46, 103] on nz-modal-container "florent Service FLORENT SEILER - ONBOARDING CONSULTANTS SPECIFIQUE LBP A utilis…" at bounding box center [186, 105] width 372 height 210
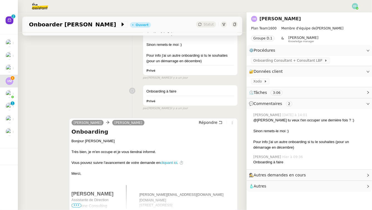
scroll to position [510, 0]
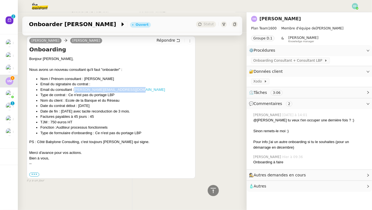
drag, startPoint x: 131, startPoint y: 90, endPoint x: 74, endPoint y: 90, distance: 56.5
click at [74, 90] on li "Email du consultant : alain.dufour.adconseil@gmail.com" at bounding box center [116, 90] width 153 height 6
copy link "alain.dufour.adconseil@gmail.com"
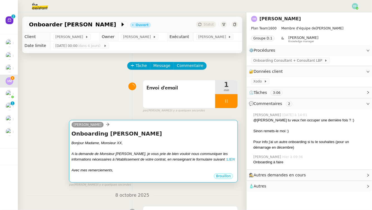
click at [117, 126] on div "[PERSON_NAME]" at bounding box center [154, 126] width 164 height 8
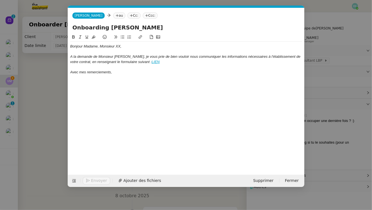
scroll to position [0, 23]
click at [119, 16] on nz-tag "au" at bounding box center [119, 16] width 12 height 6
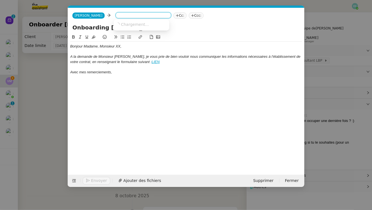
paste input "alain.dufour.adconseil@gmail.com"
type input "alain.dufour.adconseil@gmail.com"
click at [149, 25] on span "alain.dufour.adconseil@gmail.com" at bounding box center [166, 24] width 100 height 4
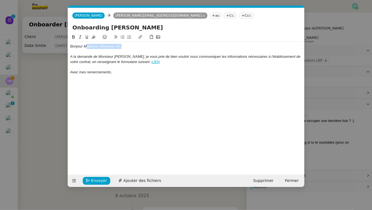
drag, startPoint x: 133, startPoint y: 49, endPoint x: 86, endPoint y: 47, distance: 46.8
click at [86, 47] on div "Bonjour Madame, Monsieur XX," at bounding box center [186, 46] width 232 height 5
click at [72, 57] on em "A la demande de Monsieur Florent Seiler, je vous prie de bien vouloir nous comm…" at bounding box center [185, 59] width 231 height 9
click at [0, 0] on lt-div "À Ignorer" at bounding box center [0, 0] width 0 height 0
click at [0, 0] on lt-em "À" at bounding box center [0, 0] width 0 height 0
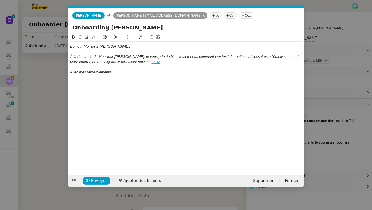
click at [121, 73] on div "Avec mes remerciements," at bounding box center [186, 72] width 232 height 5
click at [98, 181] on span "Envoyer" at bounding box center [99, 181] width 16 height 6
click at [98, 181] on span "Confirmer l'envoi" at bounding box center [107, 181] width 33 height 6
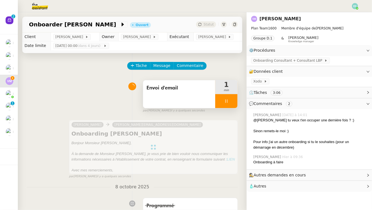
click at [229, 99] on div at bounding box center [226, 101] width 22 height 14
click at [232, 99] on icon at bounding box center [232, 101] width 4 height 4
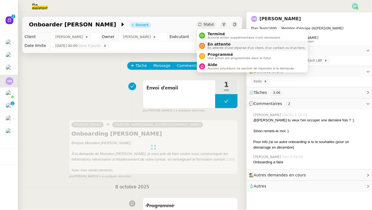
click at [212, 44] on span "En attente" at bounding box center [256, 44] width 98 height 4
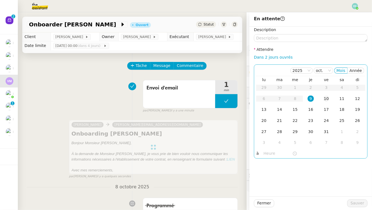
click at [326, 99] on div "10" at bounding box center [326, 99] width 6 height 6
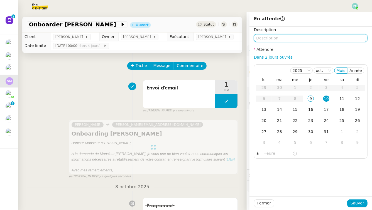
click at [299, 40] on textarea at bounding box center [311, 38] width 114 height 8
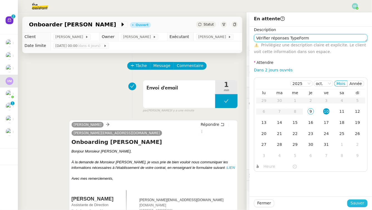
type textarea "Vérifier réponses TypeForm"
click at [355, 193] on span "Sauver" at bounding box center [357, 203] width 14 height 6
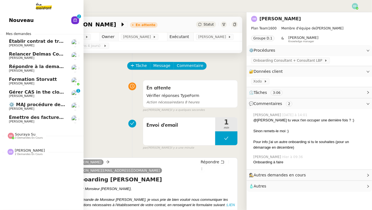
click at [9, 94] on span "Gérer CAS in the cloud" at bounding box center [37, 92] width 57 height 5
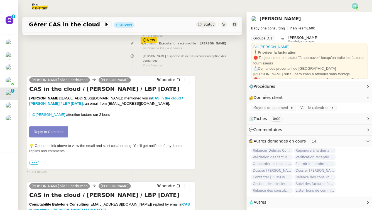
scroll to position [148, 0]
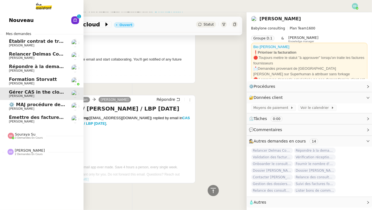
click at [61, 122] on span "[PERSON_NAME]" at bounding box center [37, 121] width 56 height 3
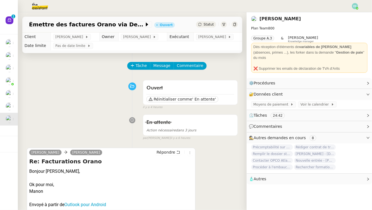
click at [352, 5] on img at bounding box center [355, 6] width 6 height 6
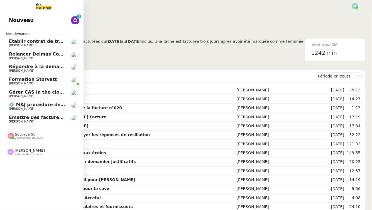
click at [9, 43] on link "Établir contrat de travail pour [PERSON_NAME] [PERSON_NAME]" at bounding box center [41, 43] width 83 height 13
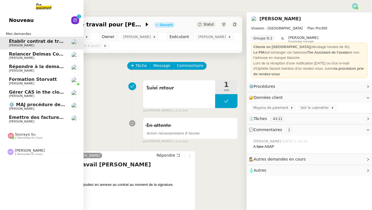
click at [41, 42] on span "Établir contrat de travail pour [PERSON_NAME]" at bounding box center [68, 41] width 118 height 5
click at [40, 91] on span "Gérer CAS in the cloud" at bounding box center [37, 92] width 57 height 5
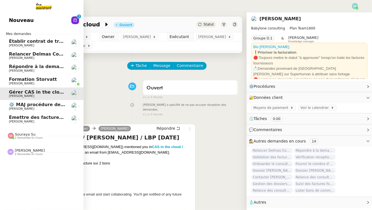
click at [46, 82] on span "Formation Storvatt" at bounding box center [33, 79] width 48 height 5
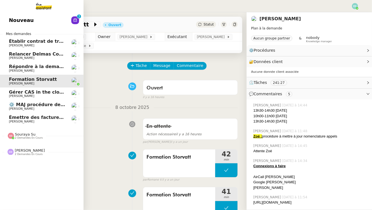
click at [43, 107] on span "⚙️ MAJ procédure de standard" at bounding box center [47, 104] width 76 height 5
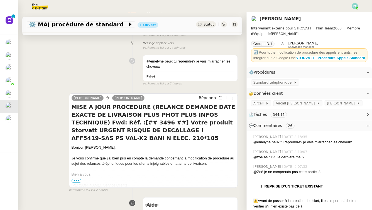
scroll to position [86, 0]
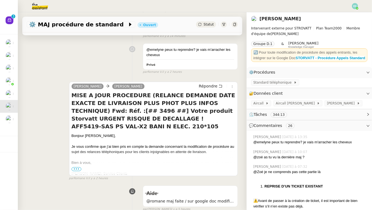
click at [78, 169] on span "•••" at bounding box center [77, 170] width 10 height 4
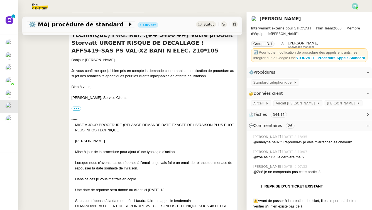
scroll to position [198, 0]
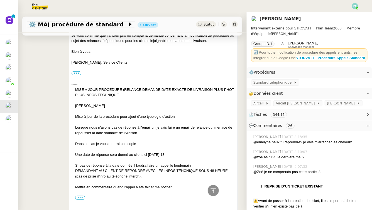
click at [236, 25] on icon at bounding box center [234, 24] width 3 height 3
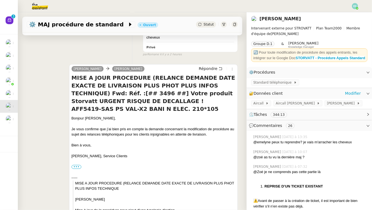
scroll to position [0, 0]
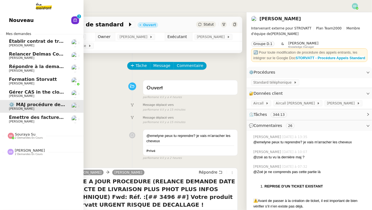
click at [29, 42] on span "Établir contrat de travail pour [PERSON_NAME]" at bounding box center [68, 41] width 118 height 5
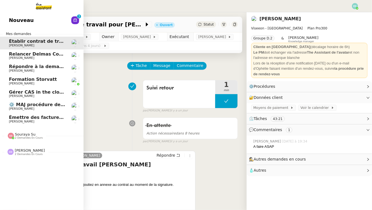
click at [13, 57] on span "[PERSON_NAME]" at bounding box center [21, 58] width 25 height 4
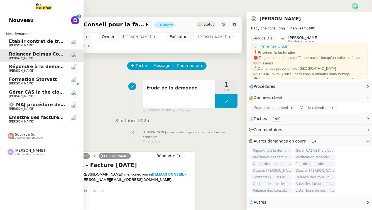
click at [7, 118] on link "Émettre des factures Orano via Dext [PERSON_NAME]" at bounding box center [41, 119] width 83 height 13
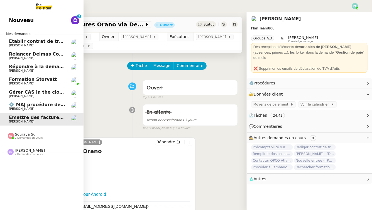
click at [25, 105] on span "⚙️ MAJ procédure de standard" at bounding box center [47, 104] width 76 height 5
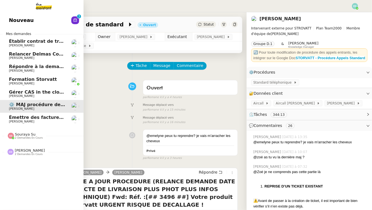
click at [14, 97] on span "[PERSON_NAME]" at bounding box center [21, 96] width 25 height 4
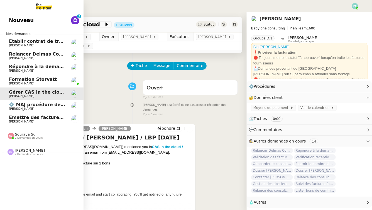
click at [11, 42] on span "Établir contrat de travail pour [PERSON_NAME]" at bounding box center [68, 41] width 118 height 5
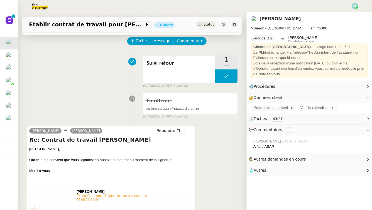
scroll to position [26, 0]
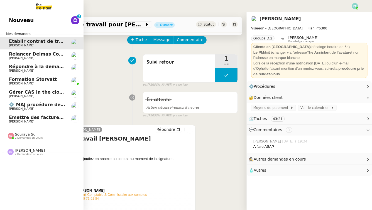
click at [24, 122] on span "[PERSON_NAME]" at bounding box center [21, 122] width 25 height 4
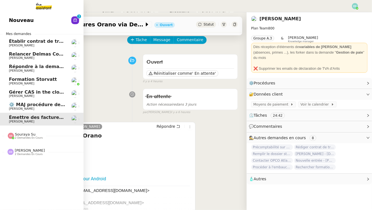
click at [28, 43] on span "Établir contrat de travail pour [PERSON_NAME]" at bounding box center [68, 41] width 118 height 5
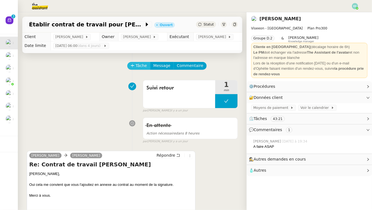
click at [144, 67] on span "Tâche" at bounding box center [141, 66] width 11 height 6
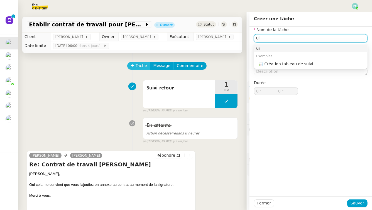
type input "u"
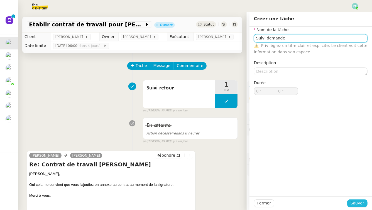
type input "Suivi demande"
click at [352, 203] on span "Sauver" at bounding box center [357, 203] width 14 height 6
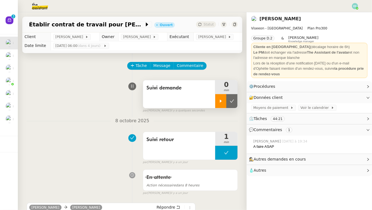
click at [219, 100] on icon at bounding box center [220, 101] width 4 height 4
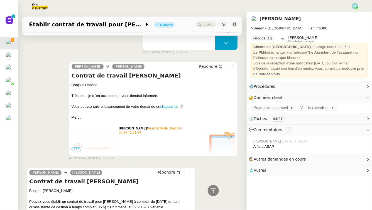
scroll to position [1544, 0]
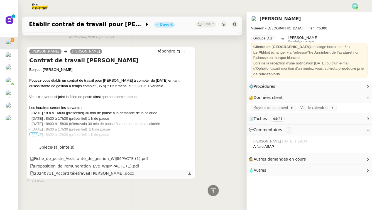
click at [191, 175] on icon at bounding box center [189, 174] width 4 height 4
click at [113, 63] on h4 "Contrat de travail [PERSON_NAME]" at bounding box center [111, 61] width 164 height 8
drag, startPoint x: 127, startPoint y: 62, endPoint x: 74, endPoint y: 63, distance: 52.9
click at [74, 63] on h4 "Contrat de travail [PERSON_NAME]" at bounding box center [111, 61] width 164 height 8
copy h4 "[PERSON_NAME]"
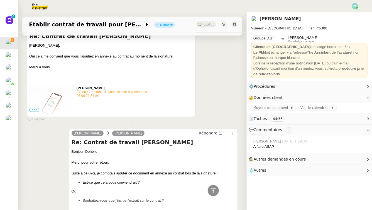
scroll to position [25, 0]
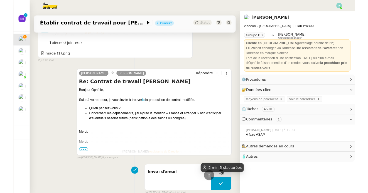
scroll to position [606, 0]
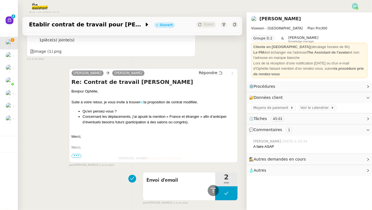
click at [143, 103] on link "ici" at bounding box center [141, 102] width 3 height 4
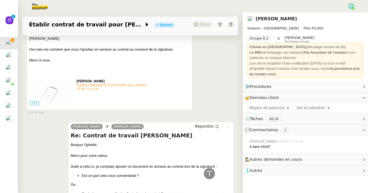
scroll to position [0, 0]
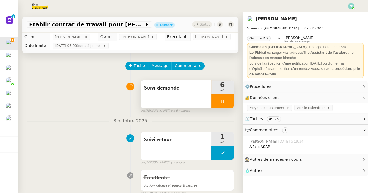
click at [217, 97] on div at bounding box center [222, 101] width 22 height 14
click at [214, 101] on div at bounding box center [216, 101] width 11 height 14
click at [176, 89] on span "Suivi demande" at bounding box center [176, 88] width 64 height 8
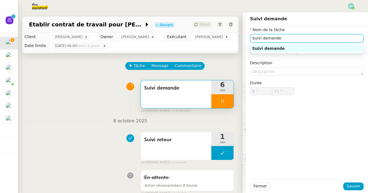
click at [278, 37] on input "Suivi demande" at bounding box center [307, 38] width 114 height 8
type input "12 ""
click at [278, 37] on input "Suivi demande" at bounding box center [307, 38] width 114 height 8
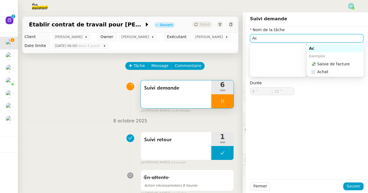
type input "Acc"
type input "13 ""
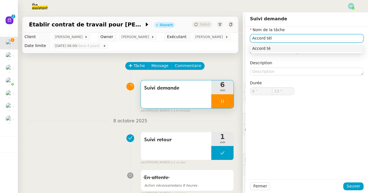
type input "Accord télé"
type input "14 ""
type input "Accord télétravail"
type input "16 ""
type input "Accord télétravail"
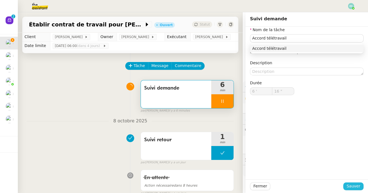
click at [349, 188] on span "Sauver" at bounding box center [353, 186] width 14 height 6
type input "17 ""
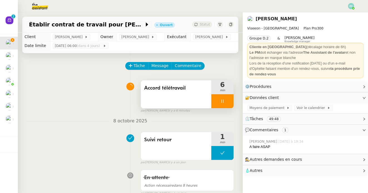
click at [217, 100] on div at bounding box center [222, 101] width 22 height 14
click at [222, 100] on div at bounding box center [216, 101] width 11 height 14
click at [222, 100] on icon at bounding box center [222, 101] width 4 height 4
click at [227, 102] on icon at bounding box center [228, 101] width 4 height 3
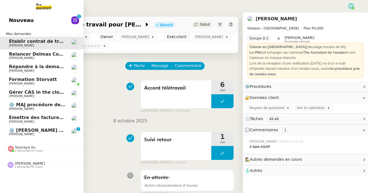
click at [12, 132] on span "⚙️ [PERSON_NAME] commande client" at bounding box center [55, 130] width 93 height 5
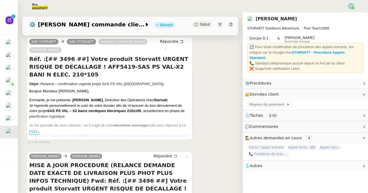
scroll to position [167, 0]
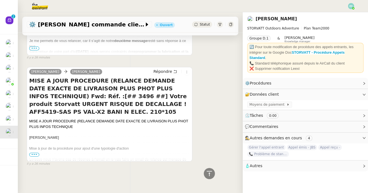
click at [36, 155] on span "•••" at bounding box center [34, 155] width 10 height 4
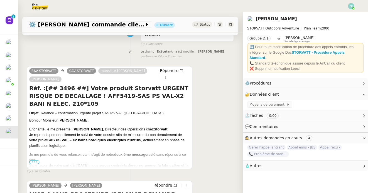
scroll to position [54, 0]
click at [37, 162] on span "•••" at bounding box center [34, 162] width 10 height 4
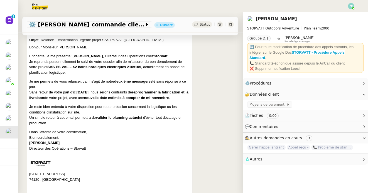
scroll to position [0, 0]
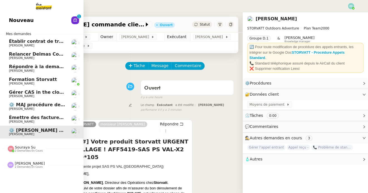
click at [9, 41] on span "Établir contrat de travail pour [PERSON_NAME]" at bounding box center [68, 41] width 118 height 5
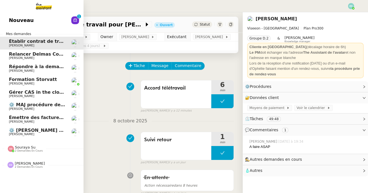
click at [45, 102] on link "⚙️ MAJ procédure de standard [PERSON_NAME]" at bounding box center [41, 106] width 83 height 13
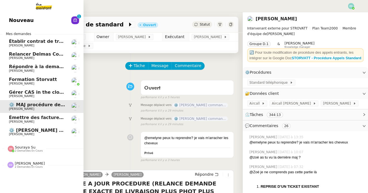
click at [11, 42] on span "Établir contrat de travail pour [PERSON_NAME]" at bounding box center [68, 41] width 118 height 5
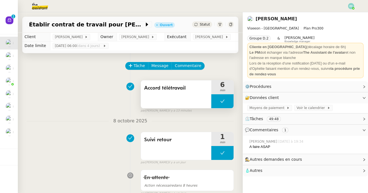
click at [218, 104] on button at bounding box center [222, 101] width 22 height 14
click at [215, 103] on icon at bounding box center [217, 101] width 4 height 4
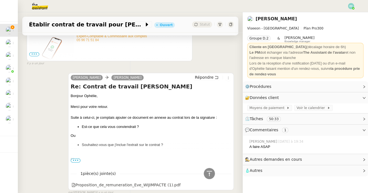
scroll to position [137, 0]
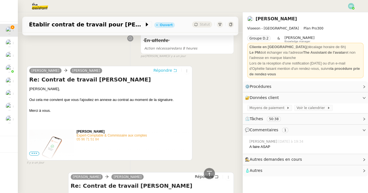
click at [174, 70] on icon at bounding box center [175, 70] width 4 height 4
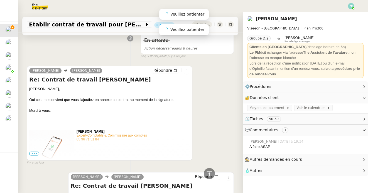
scroll to position [223, 0]
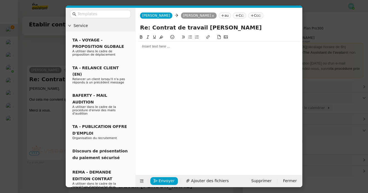
click at [46, 51] on nz-modal-container "Service TA - VOYAGE - PROPOSITION GLOBALE A utiliser dans le cadre de propositi…" at bounding box center [184, 96] width 368 height 193
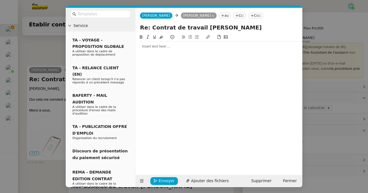
click at [33, 62] on nz-modal-container "Service TA - VOYAGE - PROPOSITION GLOBALE A utiliser dans le cadre de propositi…" at bounding box center [184, 96] width 368 height 193
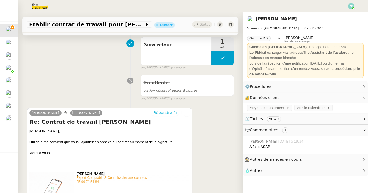
scroll to position [0, 0]
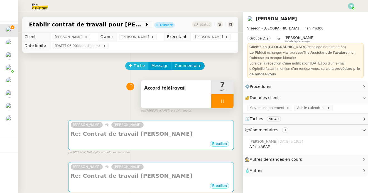
click at [137, 63] on span "Tâche" at bounding box center [139, 66] width 11 height 6
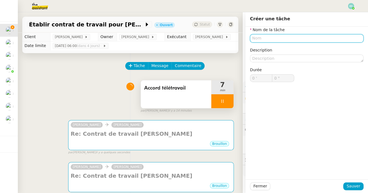
click at [292, 38] on input "text" at bounding box center [307, 38] width 114 height 8
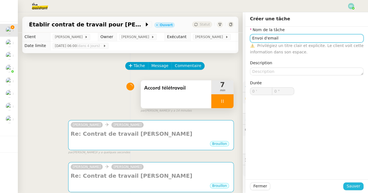
type input "Envoi d'email"
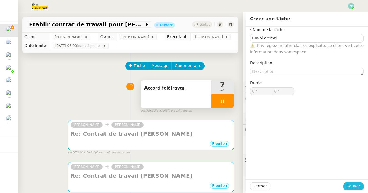
click at [360, 187] on button "Sauver" at bounding box center [353, 187] width 20 height 8
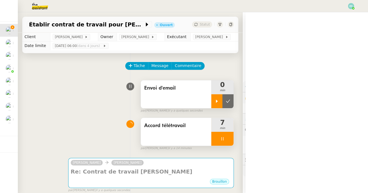
click at [214, 104] on div at bounding box center [216, 101] width 11 height 14
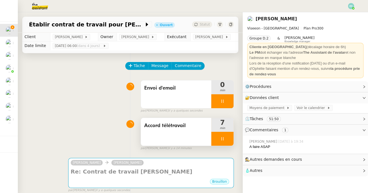
click at [225, 132] on div at bounding box center [222, 139] width 22 height 14
click at [229, 137] on icon at bounding box center [228, 139] width 4 height 4
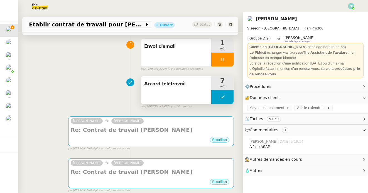
scroll to position [53, 0]
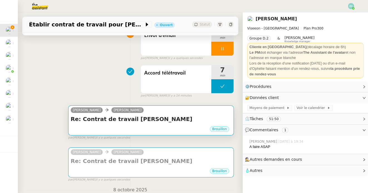
click at [210, 116] on h4 "Re: Contrat de travail [PERSON_NAME]" at bounding box center [151, 119] width 161 height 8
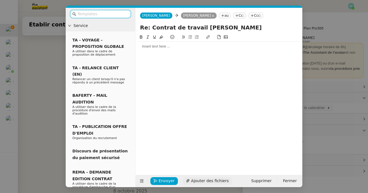
click at [191, 179] on span "Ajouter des fichiers" at bounding box center [210, 181] width 38 height 6
click at [183, 48] on div at bounding box center [219, 46] width 162 height 5
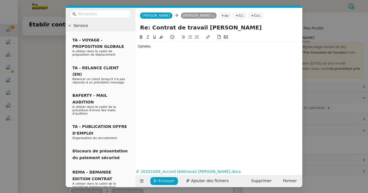
click at [139, 48] on div "Ophélie," at bounding box center [219, 46] width 162 height 5
click at [167, 45] on div "Bonjour Ophélie," at bounding box center [219, 46] width 162 height 5
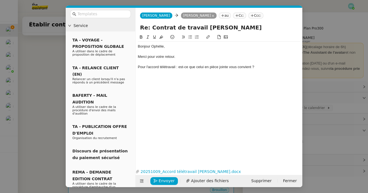
click at [139, 66] on div "Pour l'accord télétravail : est-ce que celui en pièce jointe vous convient ?" at bounding box center [219, 67] width 162 height 5
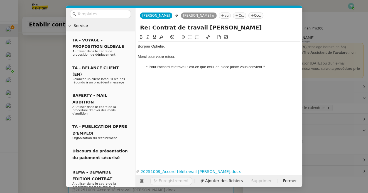
click at [274, 66] on li "Pour l'accord télétravail : est-ce que celui en pièce jointe vous convient ?" at bounding box center [221, 67] width 157 height 5
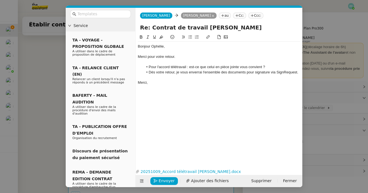
click at [148, 73] on li "Dès votre retour, je vous enverrai l'ensemble des documents pour signature via …" at bounding box center [221, 72] width 157 height 5
click at [183, 72] on div "Dès votre retour, je vous enverrai l'ensemble des documents pour signature via …" at bounding box center [219, 72] width 162 height 5
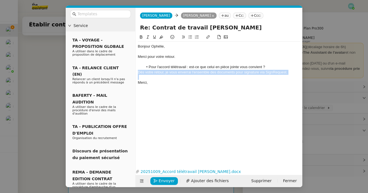
click at [183, 72] on div "Dès votre retour, je vous enverrai l'ensemble des documents pour signature via …" at bounding box center [219, 72] width 162 height 5
click at [148, 37] on icon at bounding box center [148, 37] width 4 height 4
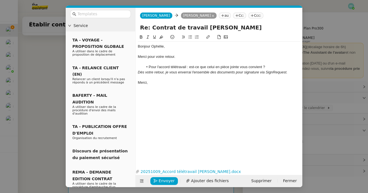
click at [169, 82] on div "Merci," at bounding box center [219, 82] width 162 height 5
click at [172, 180] on span "Envoyer" at bounding box center [167, 181] width 16 height 6
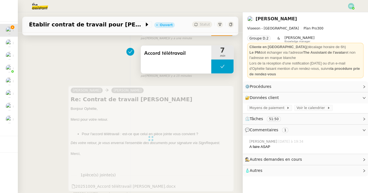
scroll to position [0, 0]
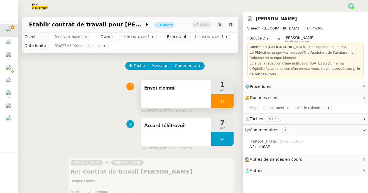
click at [223, 100] on icon at bounding box center [222, 101] width 4 height 4
click at [227, 100] on icon at bounding box center [228, 101] width 4 height 4
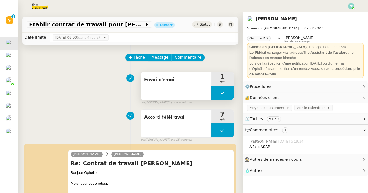
scroll to position [9, 0]
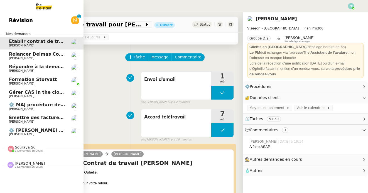
click at [15, 119] on span "Émettre des factures Orano via Dext" at bounding box center [55, 117] width 92 height 5
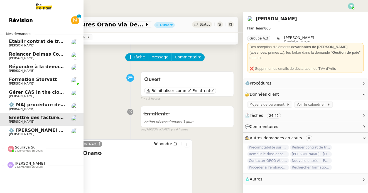
click at [16, 133] on span "[PERSON_NAME]" at bounding box center [21, 134] width 25 height 4
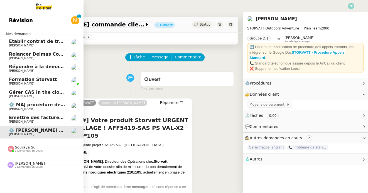
click at [40, 119] on span "Émettre des factures Orano via Dext" at bounding box center [55, 117] width 92 height 5
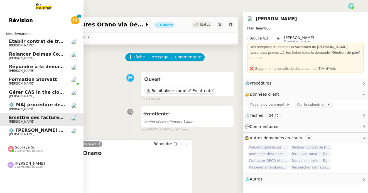
click at [40, 38] on link "Établir contrat de travail pour [PERSON_NAME] [PERSON_NAME]" at bounding box center [41, 43] width 83 height 13
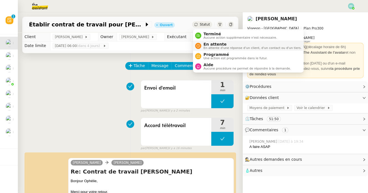
click at [206, 47] on span "En attente d'une réponse d'un client, d'un contact ou d'un tiers." at bounding box center [252, 47] width 98 height 3
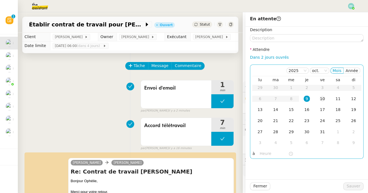
click at [323, 100] on div "10" at bounding box center [322, 99] width 6 height 6
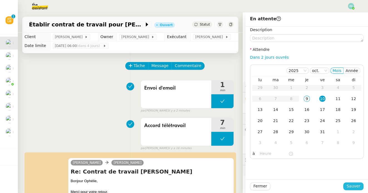
click at [355, 186] on span "Sauver" at bounding box center [353, 186] width 14 height 6
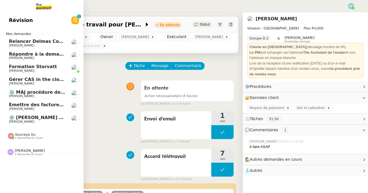
click at [14, 117] on span "⚙️ [PERSON_NAME] commande client" at bounding box center [55, 117] width 93 height 5
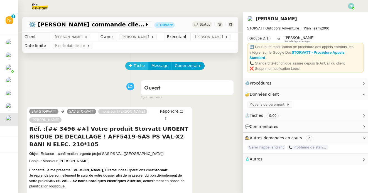
click at [142, 64] on span "Tâche" at bounding box center [139, 66] width 11 height 6
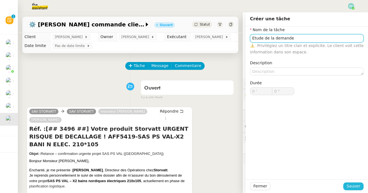
type input "Etude de la demande"
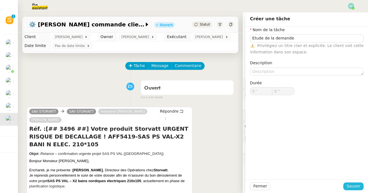
click at [354, 187] on span "Sauver" at bounding box center [353, 186] width 14 height 6
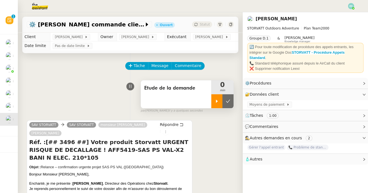
click at [214, 99] on div at bounding box center [216, 101] width 11 height 14
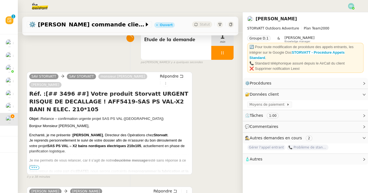
scroll to position [78, 0]
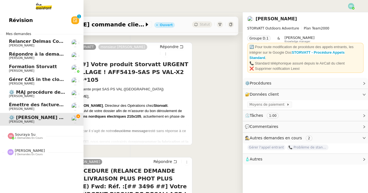
click at [22, 135] on span "Souraya Su" at bounding box center [25, 134] width 21 height 4
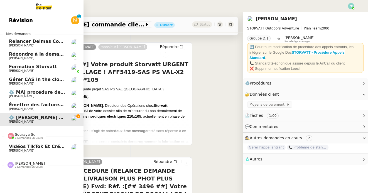
click at [21, 150] on span "[PERSON_NAME]" at bounding box center [21, 151] width 25 height 4
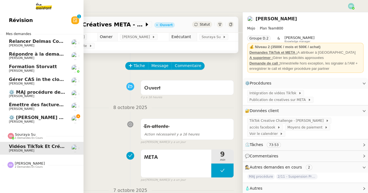
click at [18, 120] on span "[PERSON_NAME]" at bounding box center [21, 122] width 25 height 4
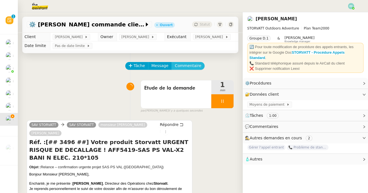
click at [196, 65] on span "Commentaire" at bounding box center [188, 66] width 26 height 6
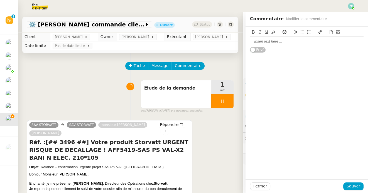
click at [271, 41] on div at bounding box center [307, 41] width 114 height 5
click at [222, 100] on icon at bounding box center [222, 101] width 4 height 4
click at [227, 101] on icon at bounding box center [228, 101] width 4 height 4
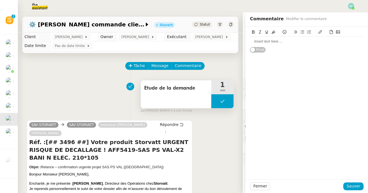
click at [217, 102] on button at bounding box center [222, 101] width 22 height 14
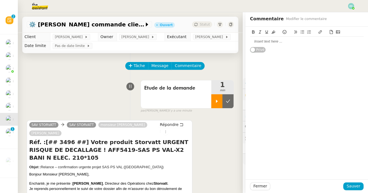
click at [216, 102] on icon at bounding box center [217, 101] width 2 height 3
click at [265, 41] on div at bounding box center [307, 41] width 114 height 5
click at [287, 44] on div at bounding box center [307, 41] width 114 height 9
click at [346, 181] on div "Fermer Sauver" at bounding box center [306, 186] width 122 height 14
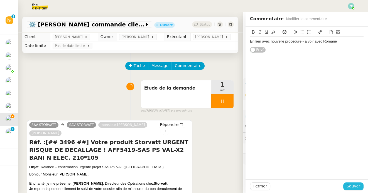
click at [350, 187] on span "Sauver" at bounding box center [353, 186] width 14 height 6
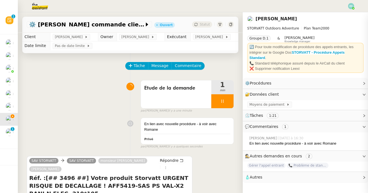
click at [219, 100] on div at bounding box center [222, 101] width 22 height 14
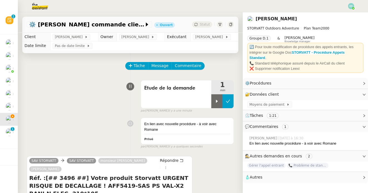
click at [224, 100] on button at bounding box center [227, 101] width 11 height 14
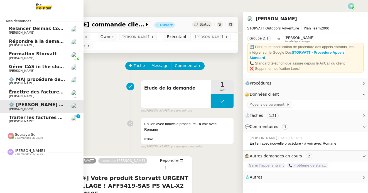
click at [18, 120] on span "[PERSON_NAME]" at bounding box center [21, 122] width 25 height 4
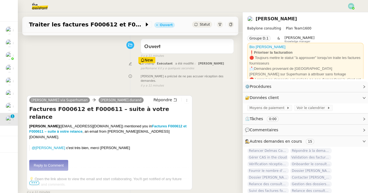
scroll to position [43, 0]
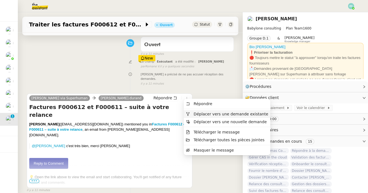
click at [195, 112] on span "Déplacer vers une demande existante" at bounding box center [231, 114] width 75 height 4
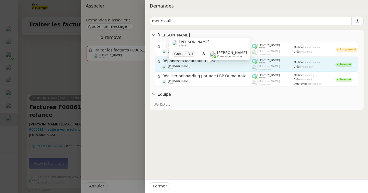
type input "meursault"
click at [236, 67] on div "[PERSON_NAME] client" at bounding box center [208, 68] width 90 height 6
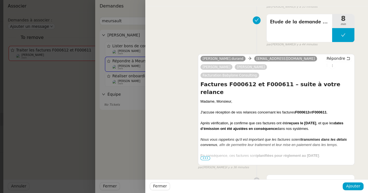
scroll to position [36, 0]
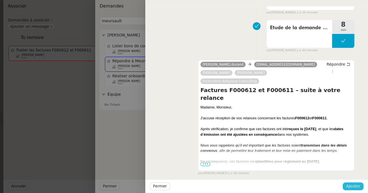
click at [351, 186] on span "Ajouter" at bounding box center [353, 186] width 14 height 6
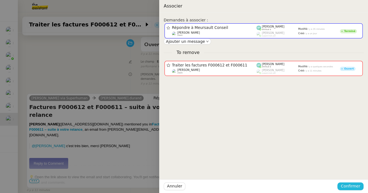
click at [357, 186] on span "Confirmer" at bounding box center [350, 186] width 19 height 6
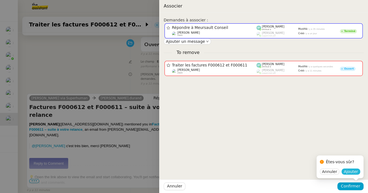
click at [354, 173] on span "Ajouter" at bounding box center [351, 172] width 14 height 6
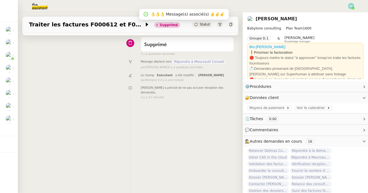
scroll to position [0, 0]
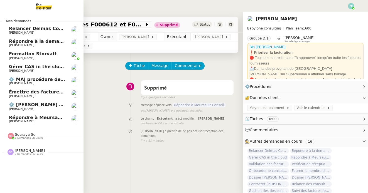
click at [47, 44] on span "[PERSON_NAME]" at bounding box center [37, 45] width 56 height 3
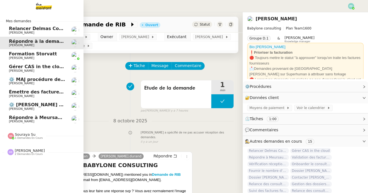
click at [21, 70] on span "[PERSON_NAME]" at bounding box center [21, 71] width 25 height 4
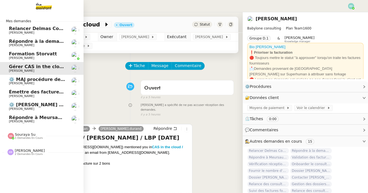
click at [14, 81] on span "⚙️ MAJ procédure de standard" at bounding box center [47, 79] width 76 height 5
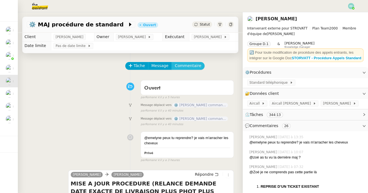
click at [186, 65] on span "Commentaire" at bounding box center [188, 66] width 26 height 6
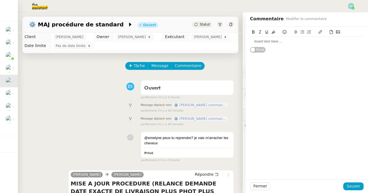
click at [268, 43] on div at bounding box center [307, 41] width 114 height 5
click at [353, 186] on span "Sauver" at bounding box center [353, 186] width 14 height 6
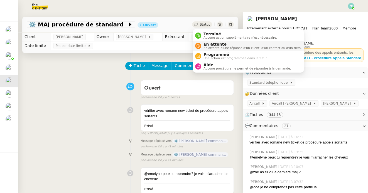
click at [202, 46] on div "En attente En attente d'une réponse d'un client, d'un contact ou d'un tiers." at bounding box center [251, 46] width 100 height 8
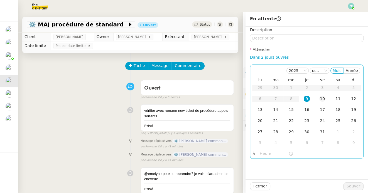
click at [317, 100] on td "10" at bounding box center [322, 99] width 16 height 11
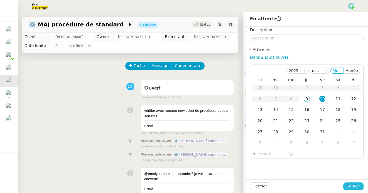
click at [355, 188] on span "Sauver" at bounding box center [353, 186] width 14 height 6
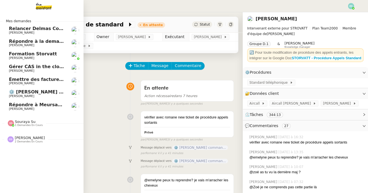
click at [25, 83] on span "[PERSON_NAME]" at bounding box center [21, 84] width 25 height 4
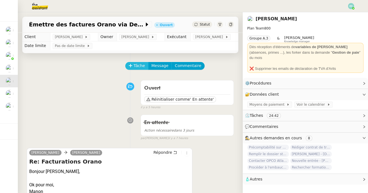
click at [140, 69] on span "Tâche" at bounding box center [139, 66] width 11 height 6
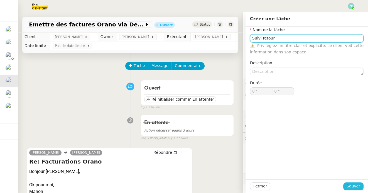
type input "Suivi retour"
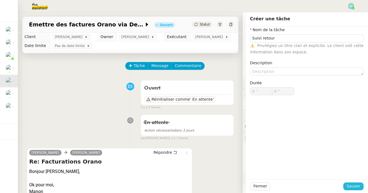
click at [353, 186] on span "Sauver" at bounding box center [353, 186] width 14 height 6
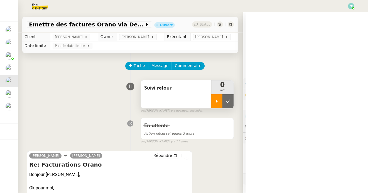
click at [218, 102] on icon at bounding box center [217, 101] width 4 height 4
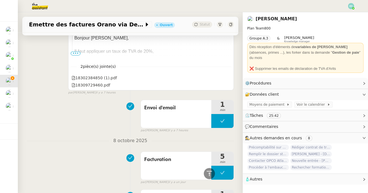
scroll to position [9, 0]
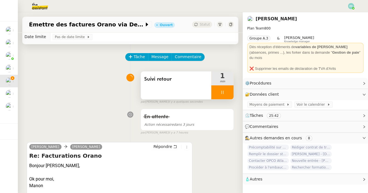
click at [226, 90] on div at bounding box center [222, 92] width 22 height 14
click at [228, 90] on icon at bounding box center [228, 92] width 4 height 4
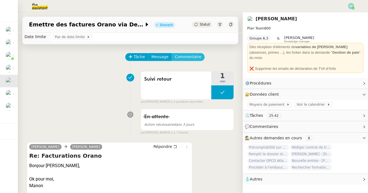
click at [188, 55] on span "Commentaire" at bounding box center [188, 57] width 26 height 6
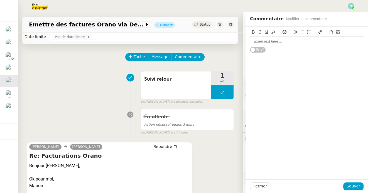
click at [292, 40] on div at bounding box center [307, 41] width 114 height 5
click at [352, 186] on span "Sauver" at bounding box center [353, 186] width 14 height 6
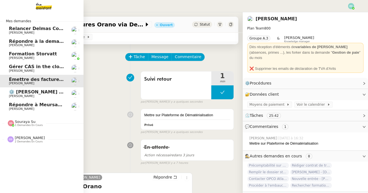
click at [37, 28] on span "Relancer Delmas Conseil pour la facture de septembre" at bounding box center [77, 28] width 137 height 5
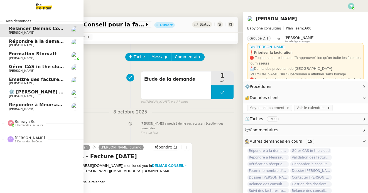
click at [49, 42] on span "Répondre à la demande de RIB" at bounding box center [47, 41] width 77 height 5
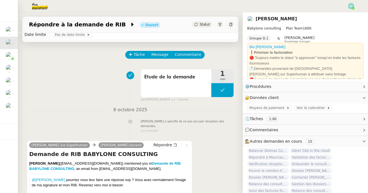
scroll to position [13, 0]
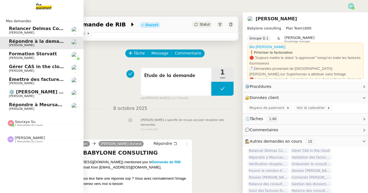
click at [14, 95] on span "[PERSON_NAME]" at bounding box center [21, 96] width 25 height 4
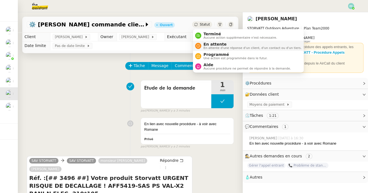
click at [205, 41] on li "En attente En attente d'une réponse d'un client, d'un contact ou d'un tiers." at bounding box center [248, 46] width 111 height 10
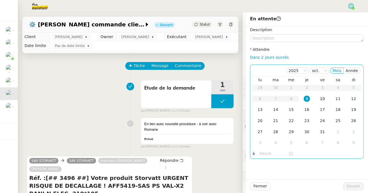
click at [317, 97] on td "10" at bounding box center [322, 99] width 16 height 11
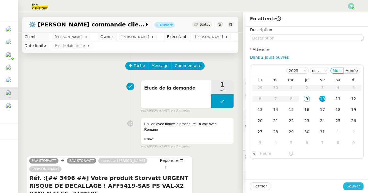
click at [356, 185] on span "Sauver" at bounding box center [353, 186] width 14 height 6
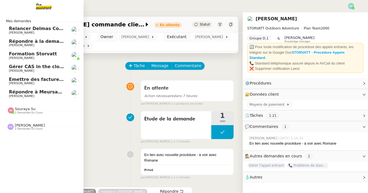
click at [18, 93] on span "Répondre à Meursault Conseil" at bounding box center [46, 91] width 75 height 5
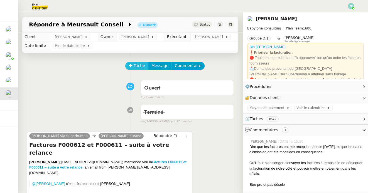
click at [139, 67] on span "Tâche" at bounding box center [139, 66] width 11 height 6
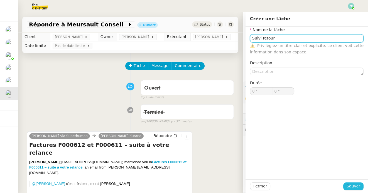
type input "Suivi retour"
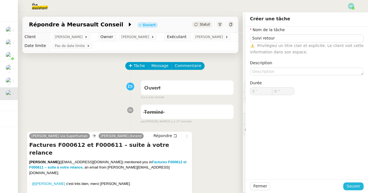
click at [350, 189] on button "Sauver" at bounding box center [353, 187] width 20 height 8
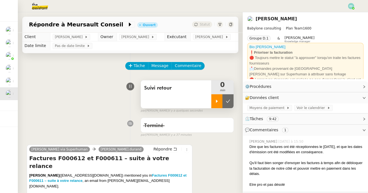
click at [219, 102] on div at bounding box center [216, 101] width 11 height 14
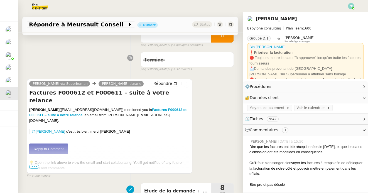
scroll to position [84, 0]
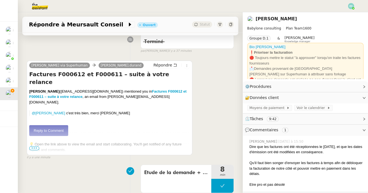
click at [64, 125] on link "Reply to Comment" at bounding box center [48, 130] width 39 height 11
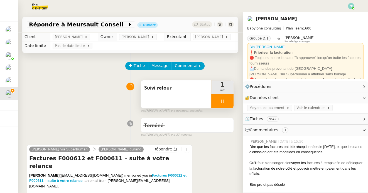
click at [228, 99] on div at bounding box center [222, 101] width 22 height 14
click at [229, 99] on icon at bounding box center [228, 101] width 4 height 4
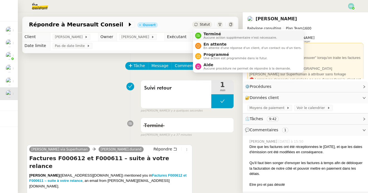
click at [203, 35] on div "Terminé Aucune action supplémentaire n'est nécessaire." at bounding box center [239, 36] width 76 height 8
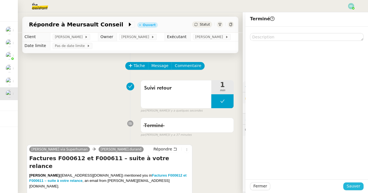
click at [349, 189] on span "Sauver" at bounding box center [353, 186] width 14 height 6
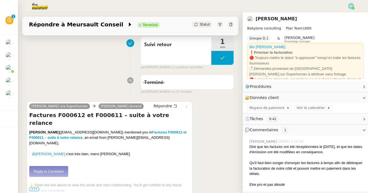
scroll to position [90, 0]
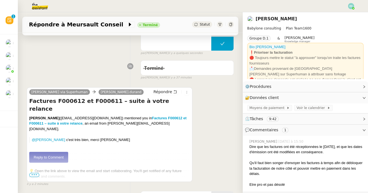
click at [63, 152] on link "Reply to Comment" at bounding box center [48, 157] width 39 height 11
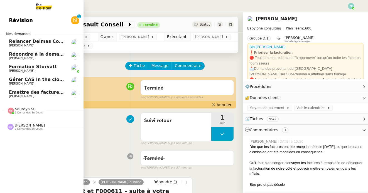
click at [16, 92] on span "Émettre des factures Orano via Dext" at bounding box center [55, 92] width 92 height 5
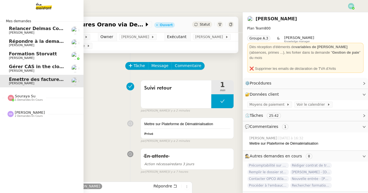
click at [13, 28] on span "Relancer Delmas Conseil pour la facture de septembre" at bounding box center [77, 28] width 137 height 5
